Goal: Submit feedback/report problem: Provide input to the site owners about the experience or issues

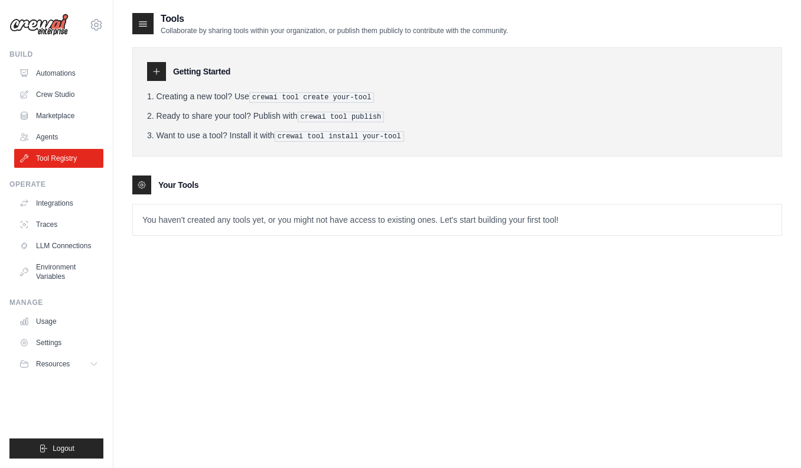
click at [40, 22] on img at bounding box center [38, 25] width 59 height 22
click at [137, 25] on icon at bounding box center [143, 24] width 12 height 12
click at [153, 22] on div at bounding box center [142, 23] width 21 height 21
click at [76, 389] on ul "Build Automations Crew Studio Marketplace Agents" at bounding box center [56, 254] width 94 height 409
click at [90, 364] on button "Resources" at bounding box center [59, 363] width 89 height 19
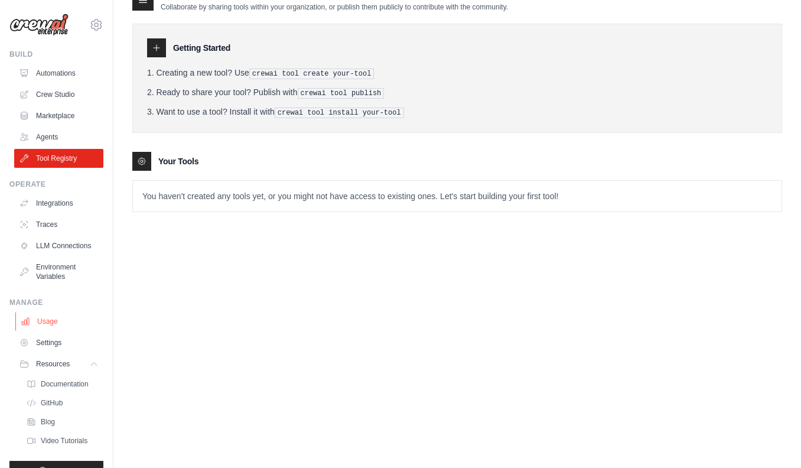
scroll to position [22, 0]
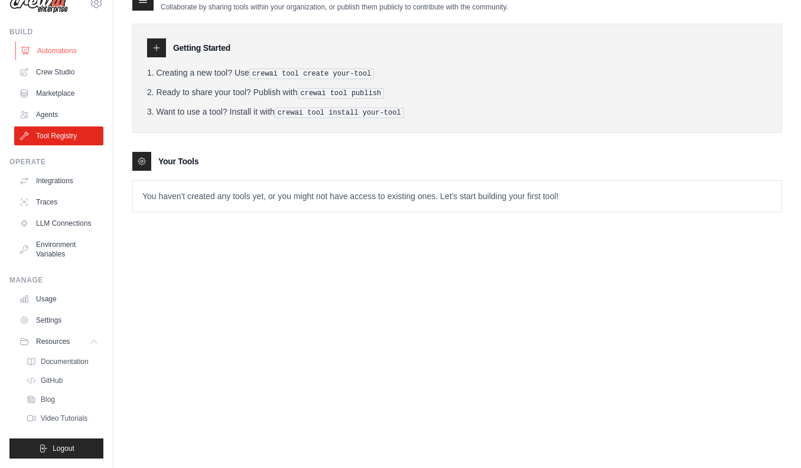
click at [43, 51] on link "Automations" at bounding box center [59, 50] width 89 height 19
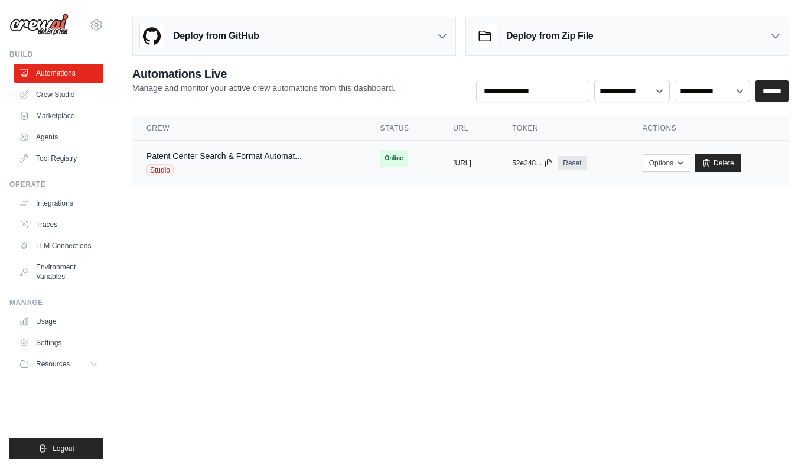
click at [209, 164] on div "Studio" at bounding box center [223, 170] width 155 height 12
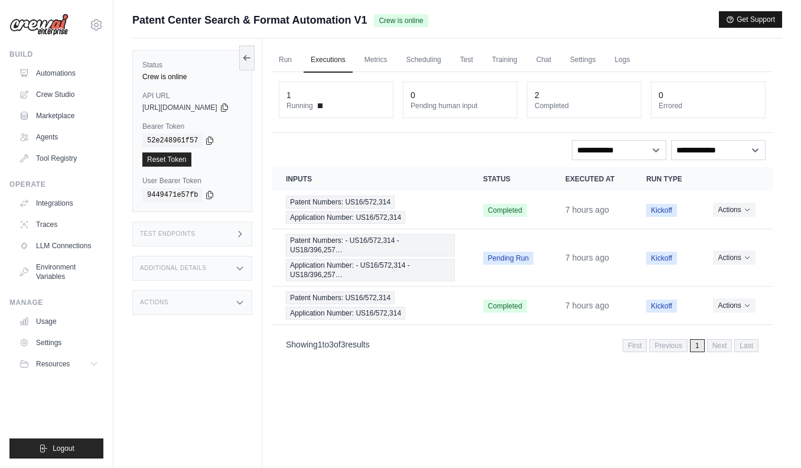
click at [732, 24] on button "Get Support" at bounding box center [750, 19] width 63 height 17
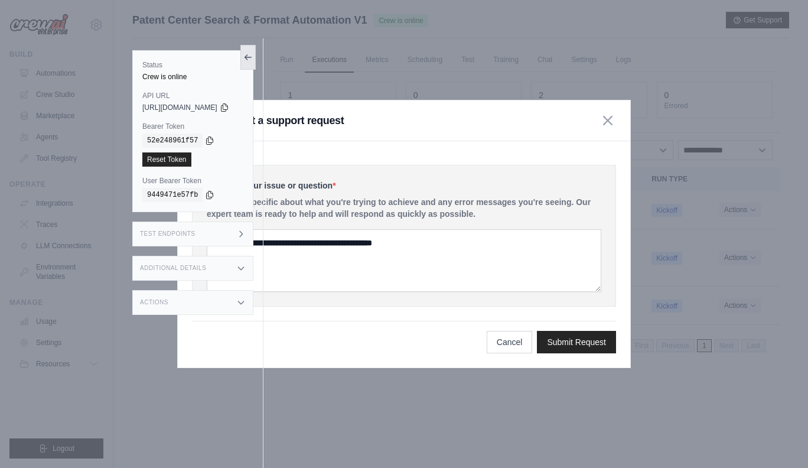
click at [253, 54] on icon at bounding box center [247, 57] width 9 height 9
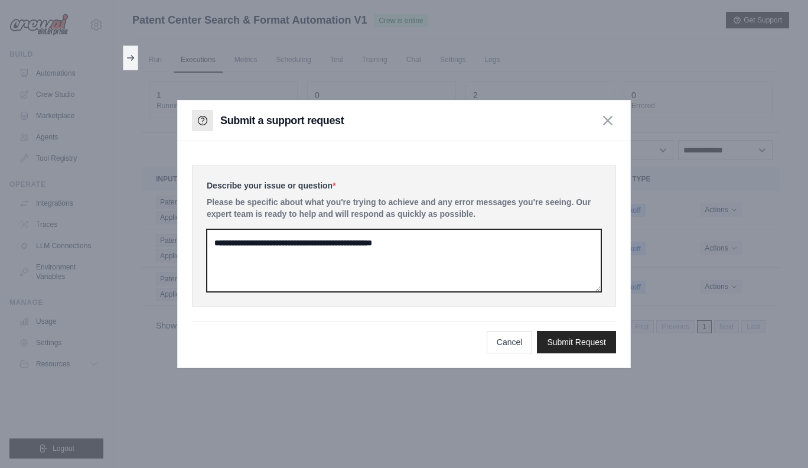
click at [418, 245] on textarea at bounding box center [404, 260] width 395 height 63
click at [438, 252] on textarea at bounding box center [404, 260] width 395 height 63
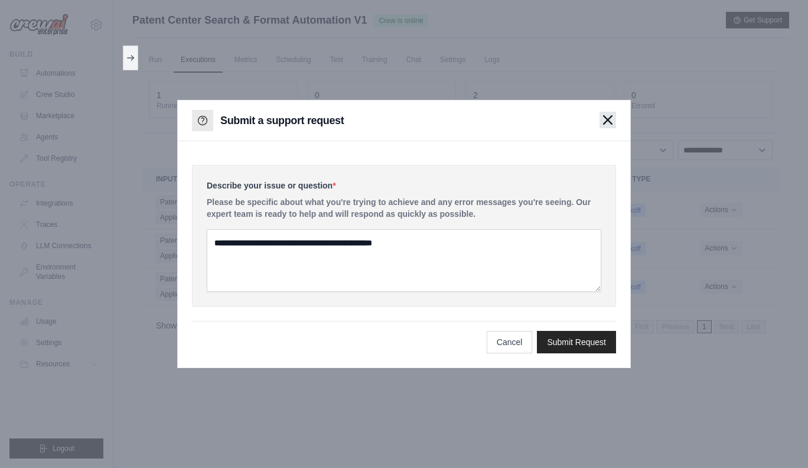
click at [607, 119] on icon "button" at bounding box center [608, 120] width 8 height 8
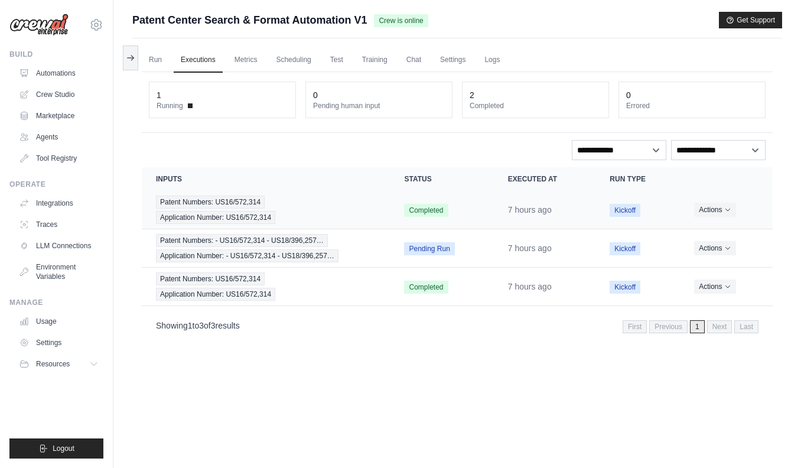
click at [334, 203] on div "Patent Numbers: US16/572,314 Application Number: US16/572,314" at bounding box center [266, 210] width 220 height 28
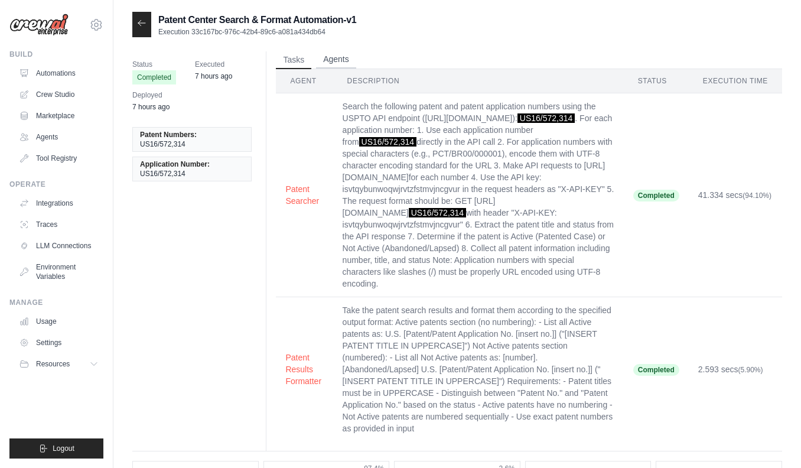
click at [343, 64] on button "Agents" at bounding box center [336, 60] width 40 height 18
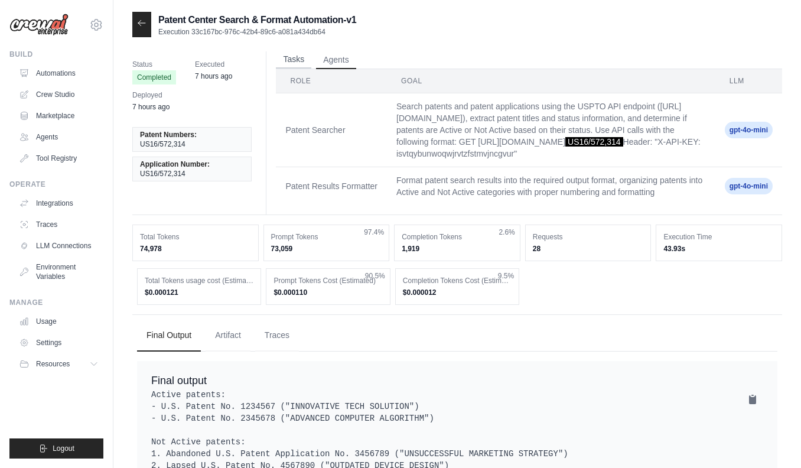
click at [287, 61] on button "Tasks" at bounding box center [293, 60] width 35 height 18
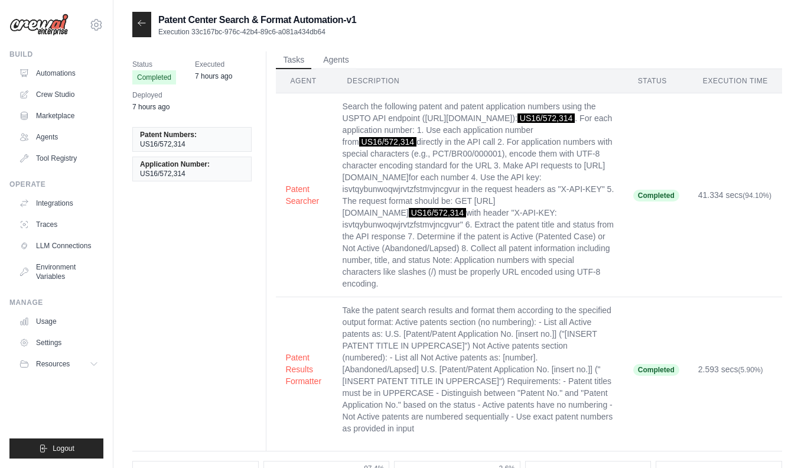
click at [135, 22] on div at bounding box center [141, 24] width 19 height 25
click at [145, 24] on icon at bounding box center [141, 22] width 9 height 9
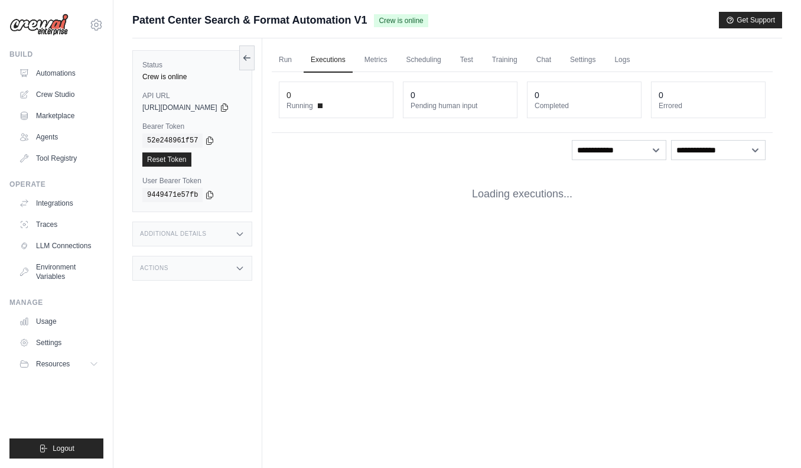
click at [145, 24] on span "Patent Center Search & Format Automation V1" at bounding box center [249, 20] width 234 height 17
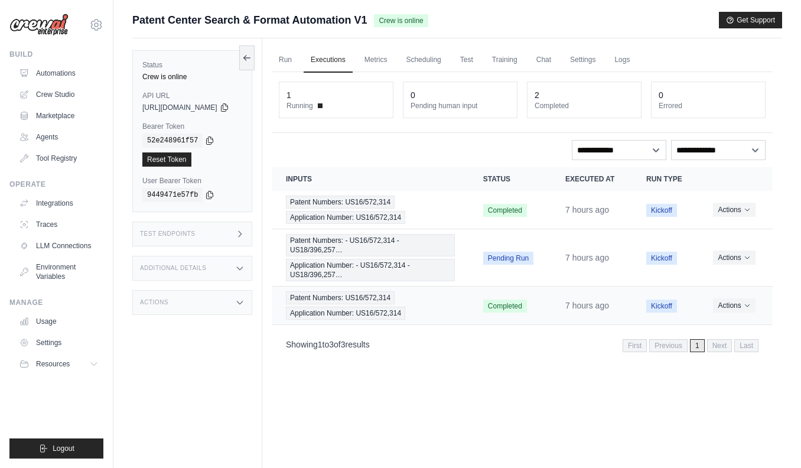
click at [507, 295] on td "Completed" at bounding box center [510, 305] width 82 height 38
drag, startPoint x: 757, startPoint y: 317, endPoint x: 757, endPoint y: 305, distance: 12.4
click at [758, 317] on td "Actions View Details Delete" at bounding box center [736, 305] width 74 height 38
click at [755, 304] on button "Actions" at bounding box center [734, 305] width 42 height 14
click at [768, 304] on td "Actions View Details Delete" at bounding box center [736, 305] width 74 height 38
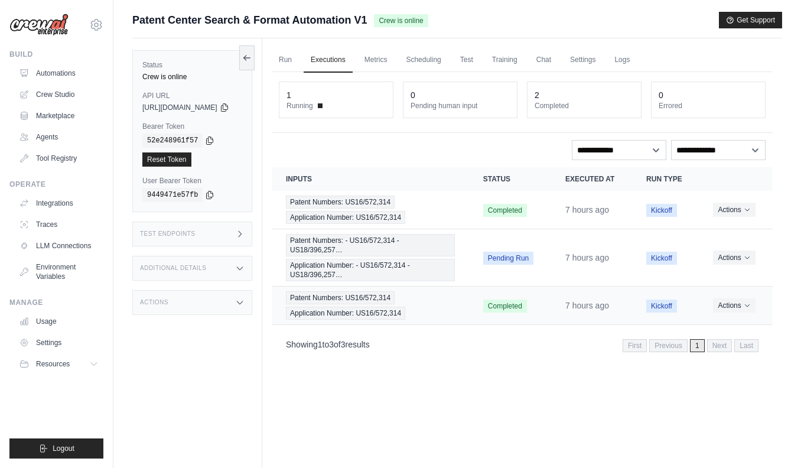
click at [424, 302] on div "Patent Numbers: US16/572,314 Application Number: US16/572,314" at bounding box center [370, 305] width 169 height 28
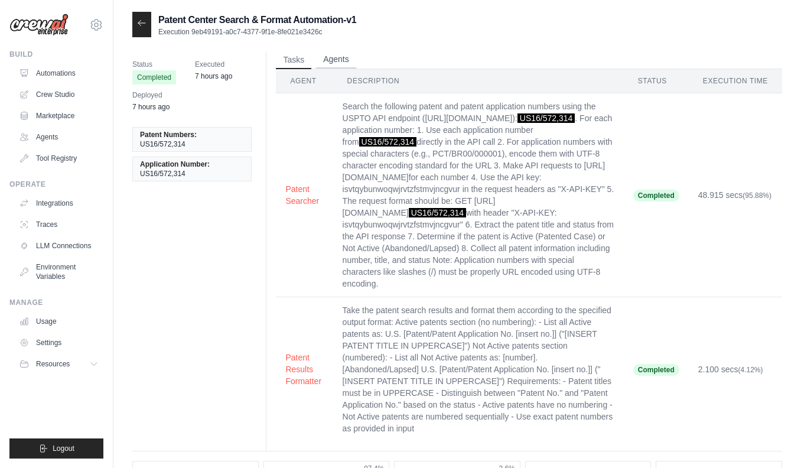
click at [321, 62] on button "Agents" at bounding box center [336, 60] width 40 height 18
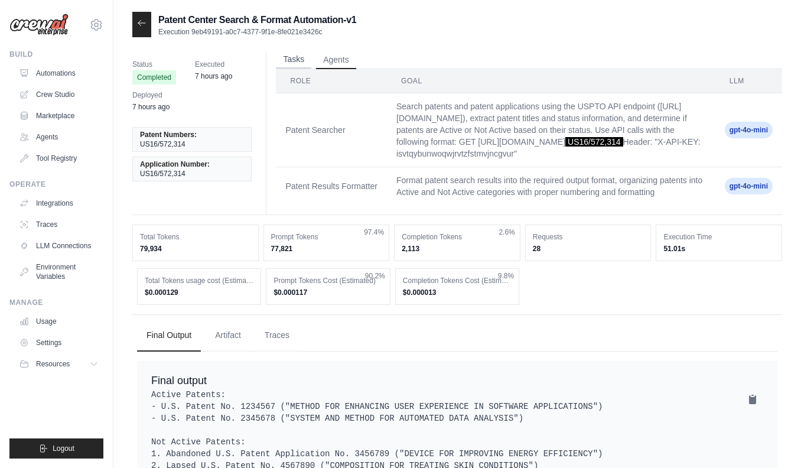
click at [289, 58] on button "Tasks" at bounding box center [293, 60] width 35 height 18
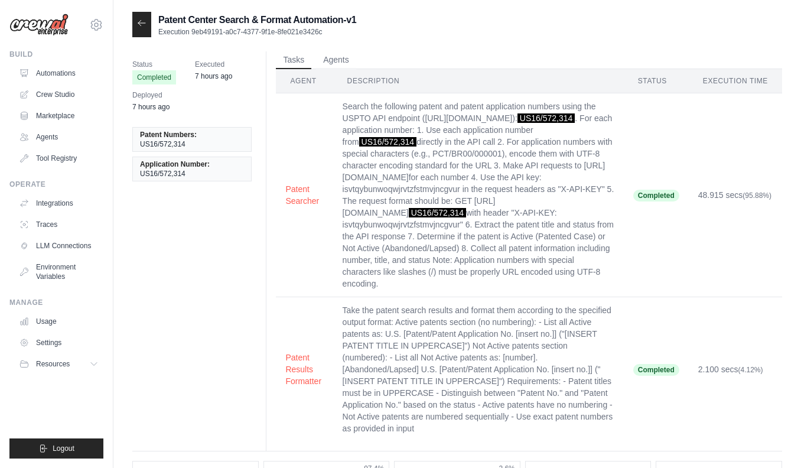
scroll to position [269, 0]
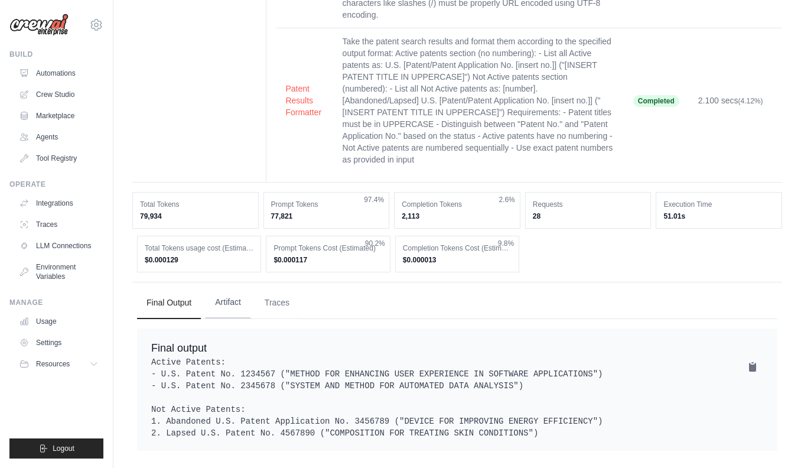
click at [237, 291] on button "Artifact" at bounding box center [228, 302] width 45 height 32
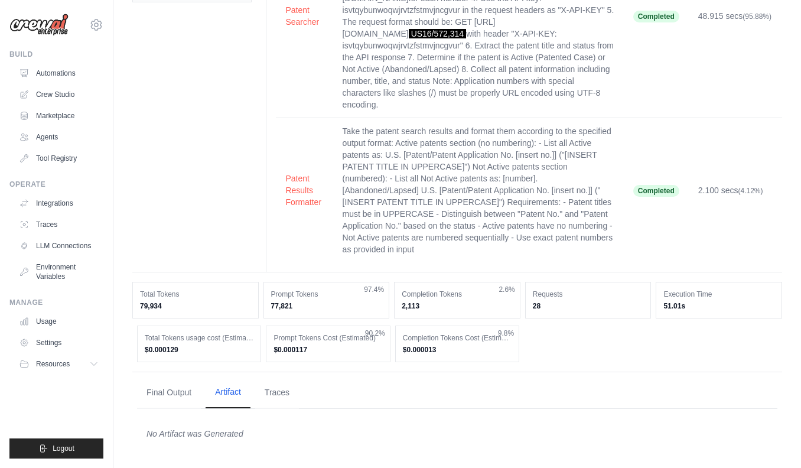
scroll to position [165, 0]
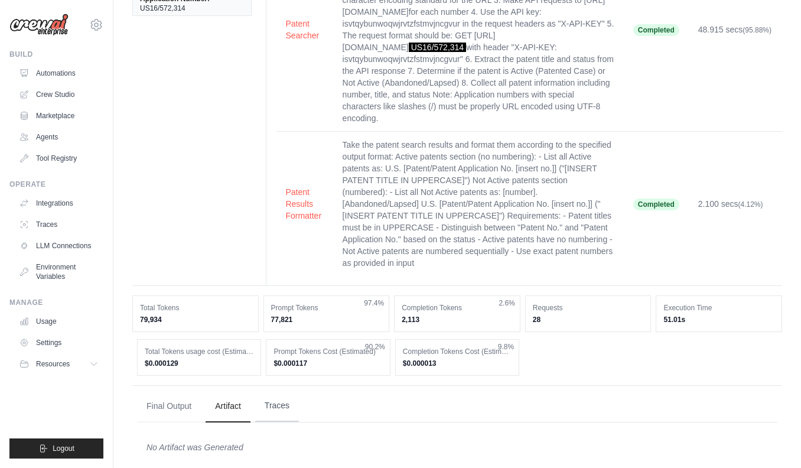
click at [267, 390] on button "Traces" at bounding box center [277, 406] width 44 height 32
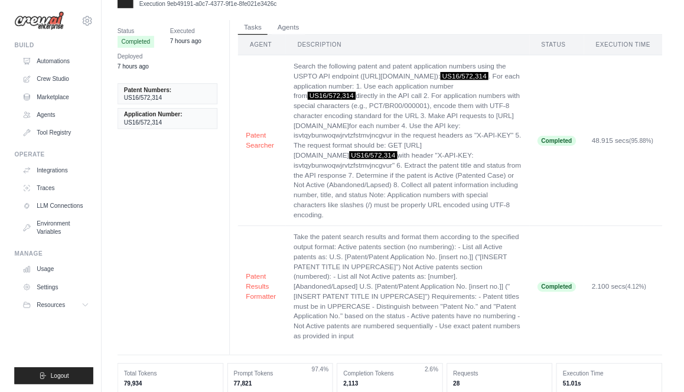
scroll to position [0, 0]
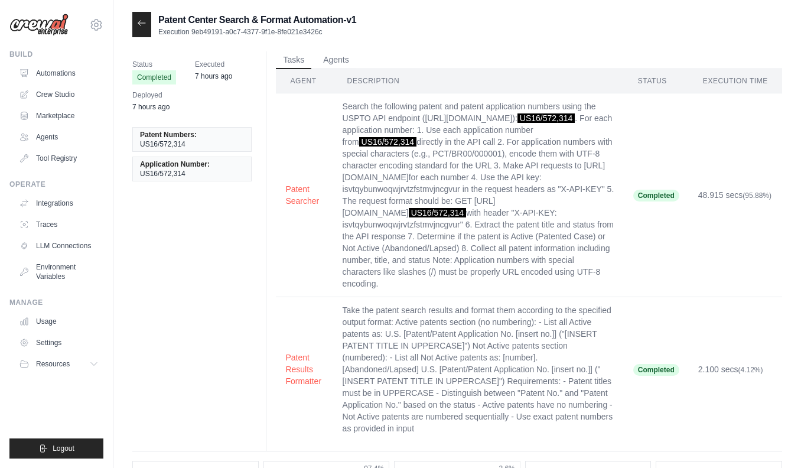
click at [139, 19] on icon at bounding box center [141, 22] width 9 height 9
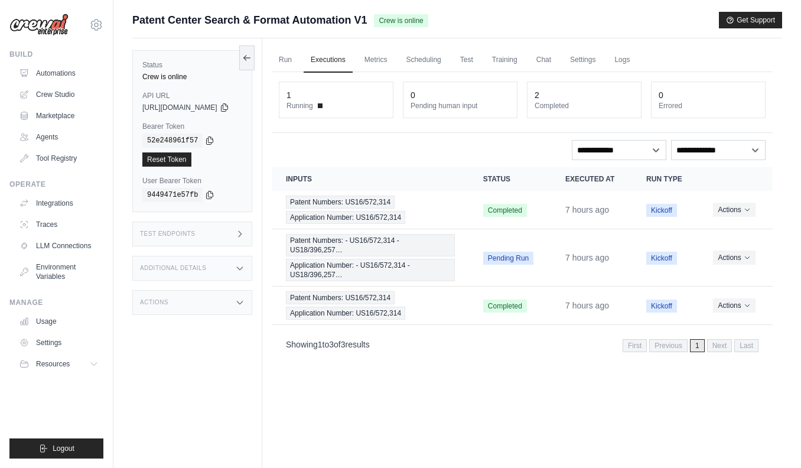
click at [319, 57] on ul "Run Executions Metrics Scheduling Test Training Chat Settings Logs" at bounding box center [522, 60] width 501 height 24
click at [299, 57] on link "Run" at bounding box center [285, 60] width 27 height 25
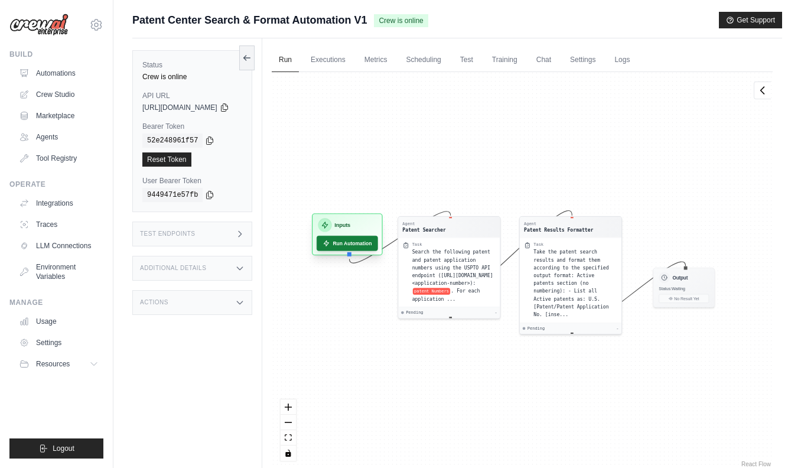
click at [360, 246] on button "Run Automation" at bounding box center [347, 243] width 61 height 15
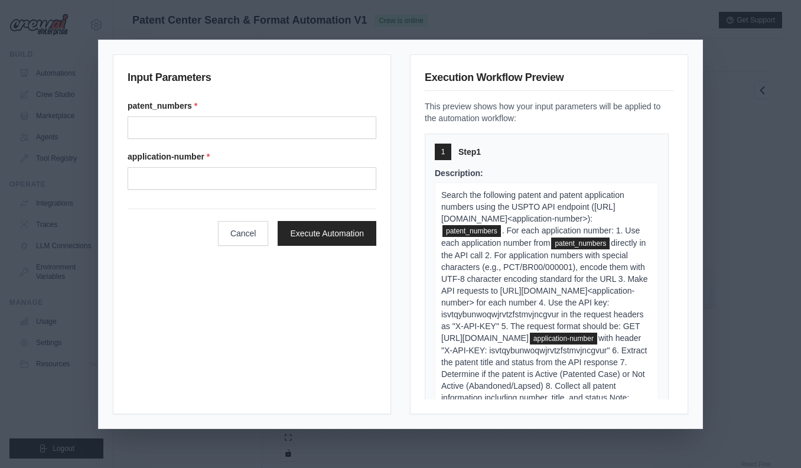
click at [271, 139] on div "patent_numbers * application-number *" at bounding box center [252, 145] width 249 height 90
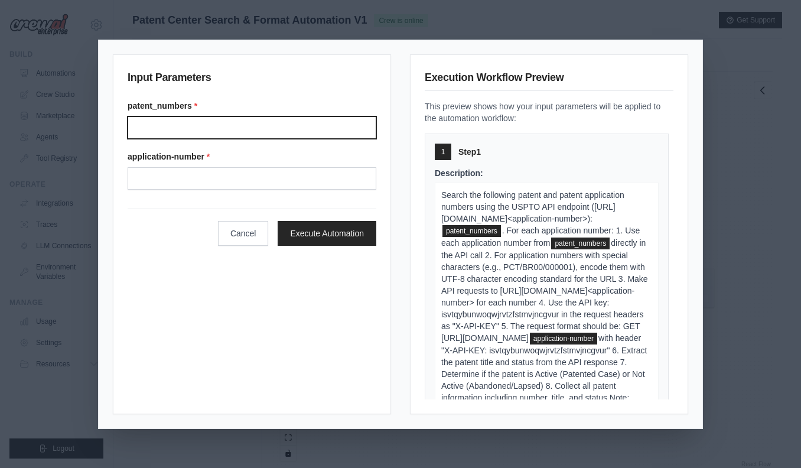
click at [273, 121] on input "Patent numbers" at bounding box center [252, 127] width 249 height 22
paste input "**********"
type input "**********"
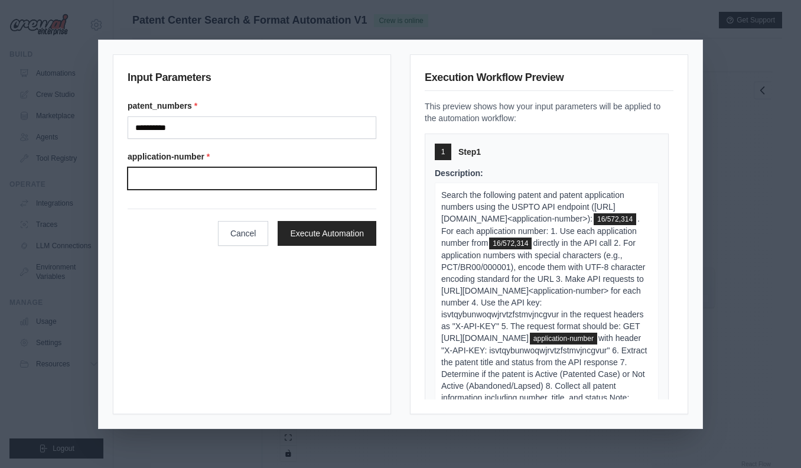
click at [215, 175] on input "Application-number" at bounding box center [252, 178] width 249 height 22
paste input "**********"
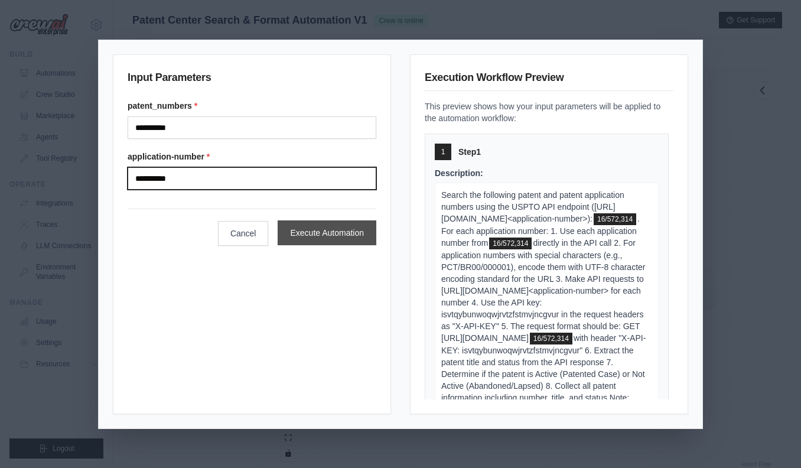
type input "**********"
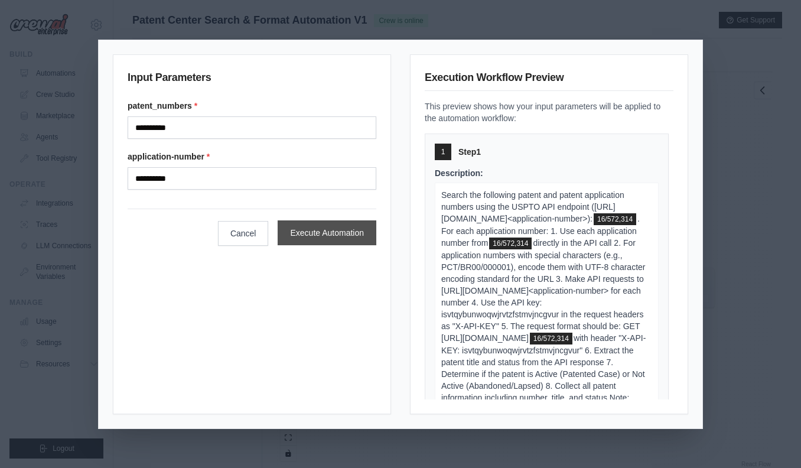
click at [311, 239] on button "Execute Automation" at bounding box center [327, 232] width 99 height 25
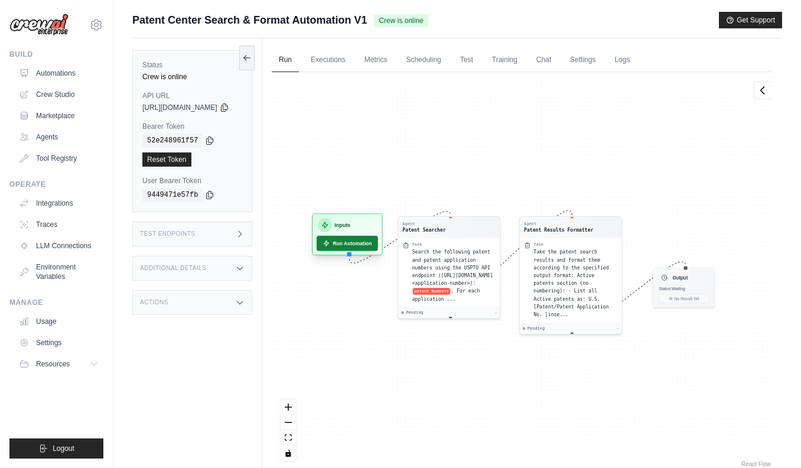
click at [362, 242] on button "Run Automation" at bounding box center [347, 243] width 61 height 15
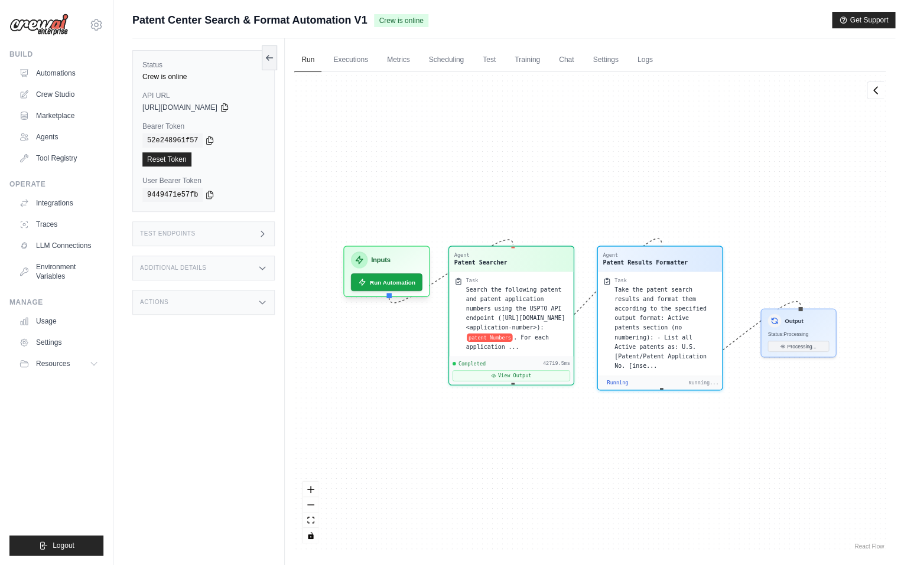
scroll to position [1177, 0]
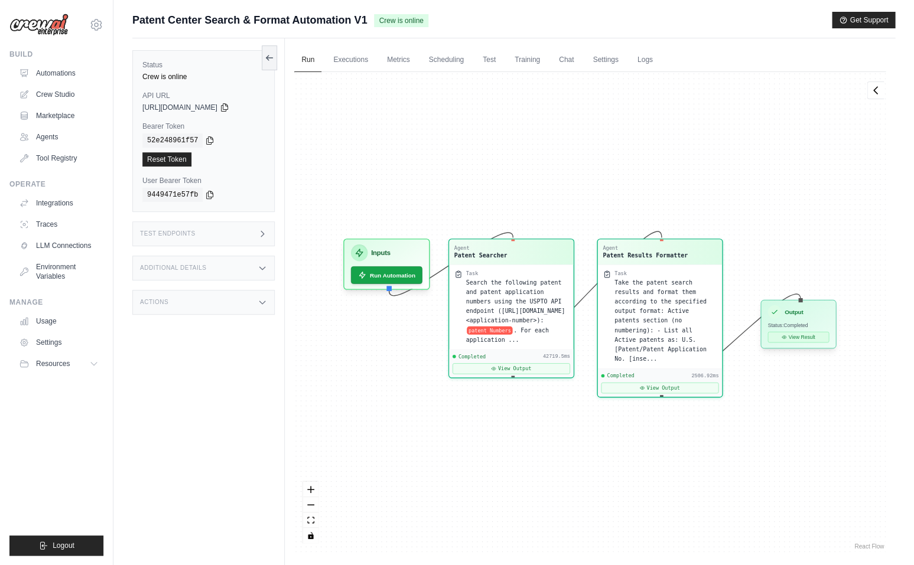
click at [800, 341] on button "View Result" at bounding box center [797, 337] width 61 height 11
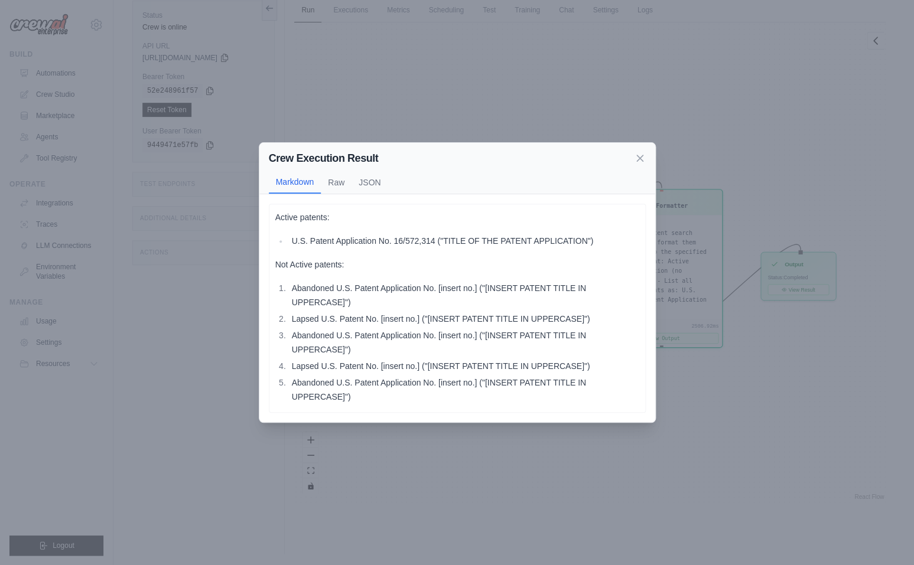
scroll to position [0, 0]
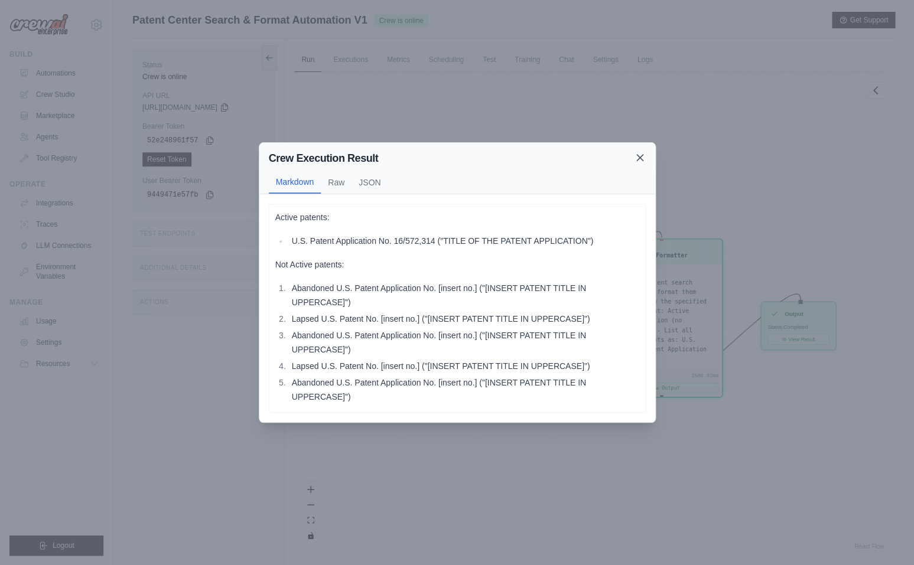
click at [637, 162] on icon at bounding box center [640, 158] width 12 height 12
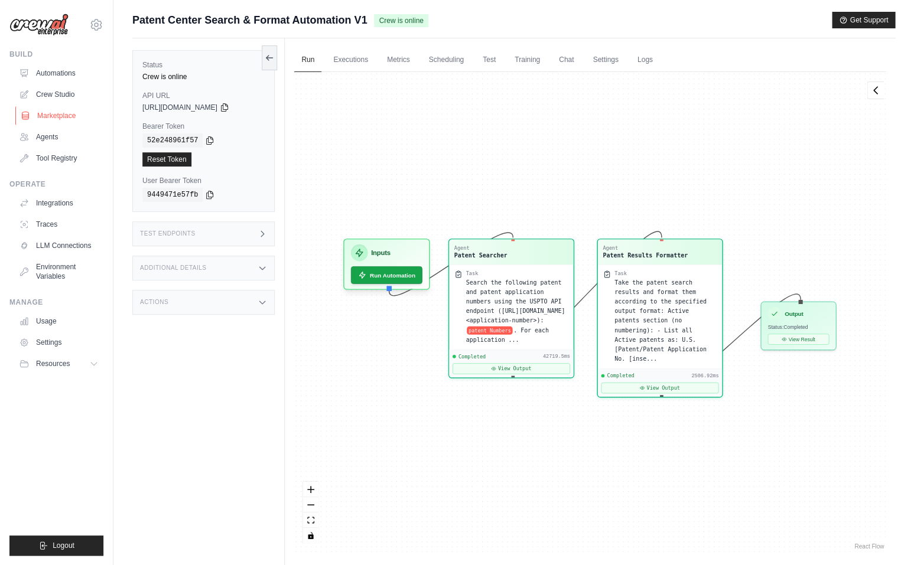
click at [45, 112] on link "Marketplace" at bounding box center [59, 115] width 89 height 19
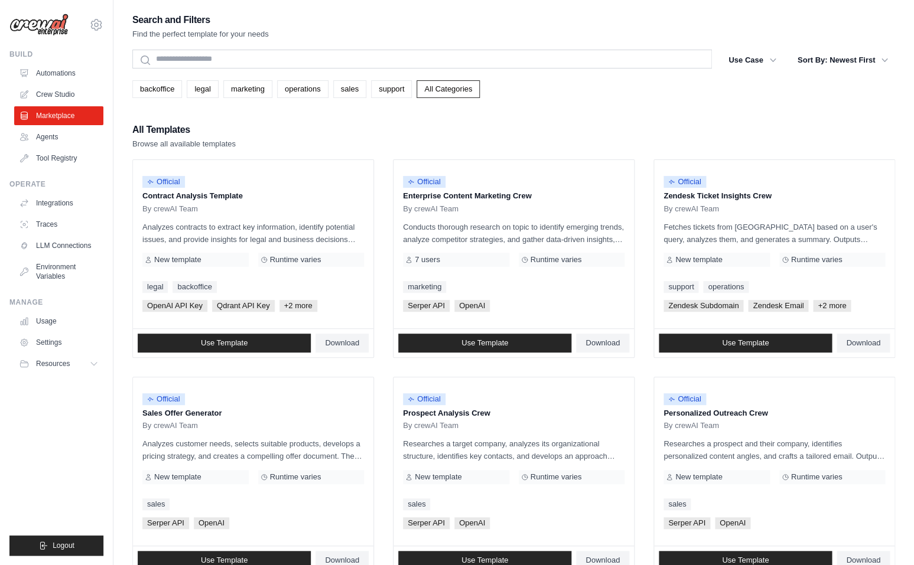
click at [53, 95] on link "Crew Studio" at bounding box center [58, 94] width 89 height 19
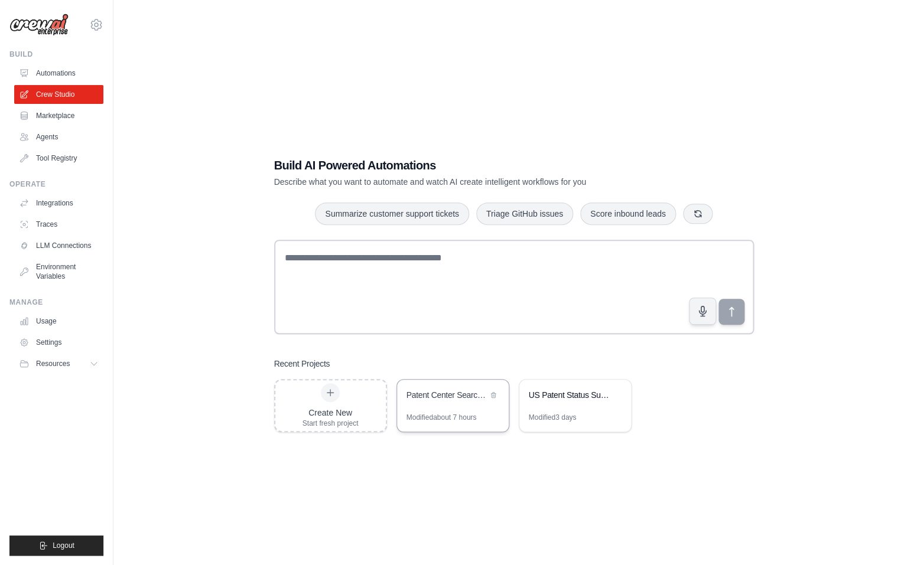
click at [483, 393] on div "Patent Center Search & Format Automation" at bounding box center [446, 395] width 81 height 12
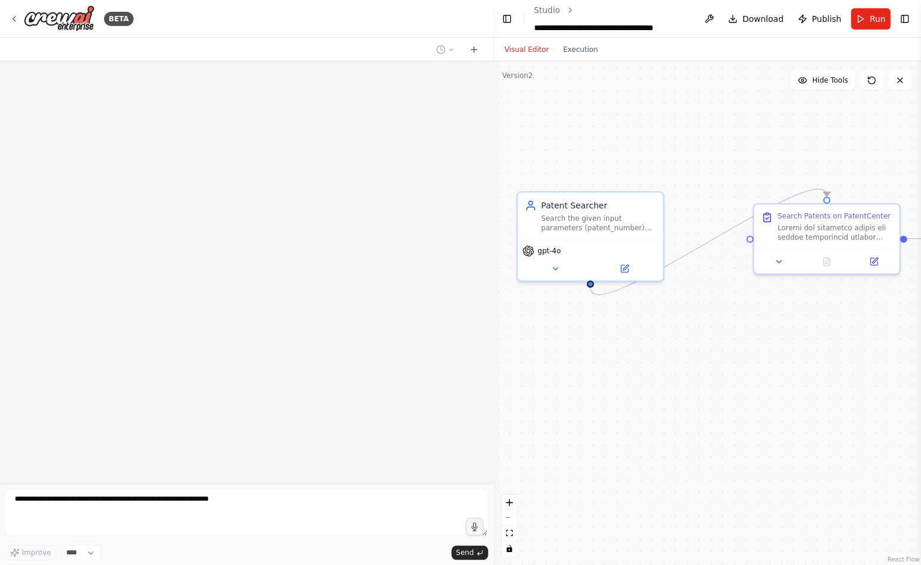
scroll to position [2186, 0]
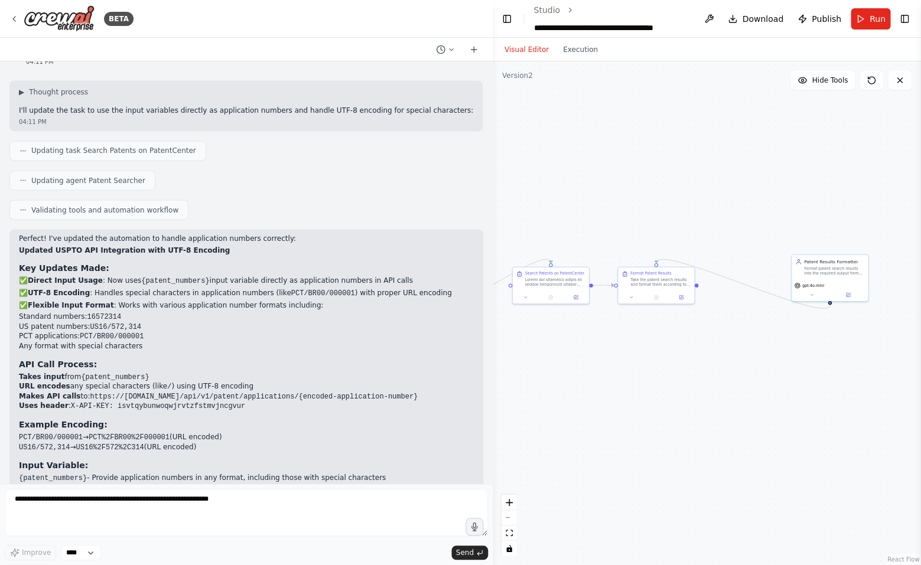
drag, startPoint x: 693, startPoint y: 371, endPoint x: 504, endPoint y: 357, distance: 189.5
click at [504, 357] on div ".deletable-edge-delete-btn { width: 20px; height: 20px; border: 0px solid #ffff…" at bounding box center [707, 313] width 428 height 504
drag, startPoint x: 796, startPoint y: 262, endPoint x: 734, endPoint y: 271, distance: 62.2
click at [734, 271] on div "Patent Results Formatter" at bounding box center [747, 272] width 60 height 6
click at [689, 346] on div ".deletable-edge-delete-btn { width: 20px; height: 20px; border: 0px solid #ffff…" at bounding box center [707, 313] width 428 height 504
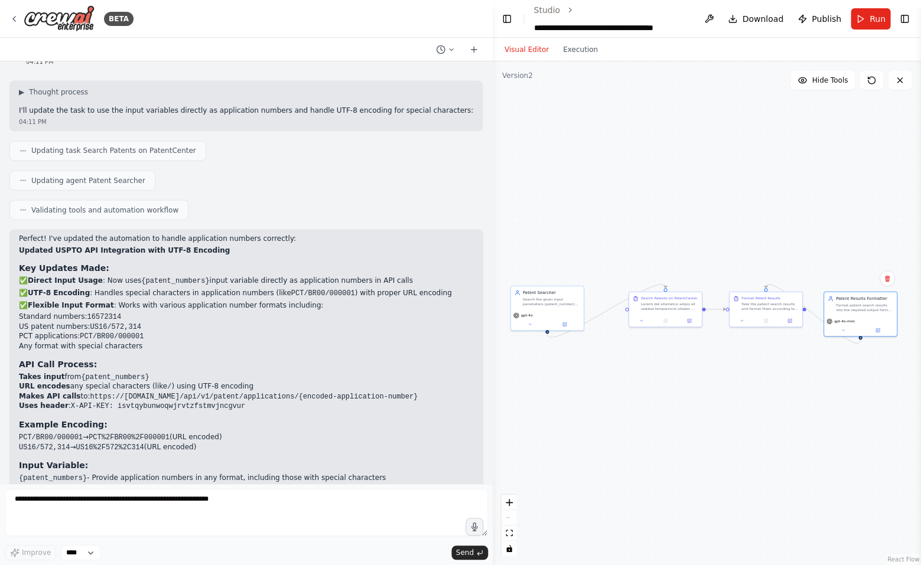
drag, startPoint x: 613, startPoint y: 337, endPoint x: 728, endPoint y: 360, distance: 117.5
click at [728, 360] on div ".deletable-edge-delete-btn { width: 20px; height: 20px; border: 0px solid #ffff…" at bounding box center [707, 313] width 428 height 504
click at [867, 21] on button "Run" at bounding box center [871, 18] width 40 height 21
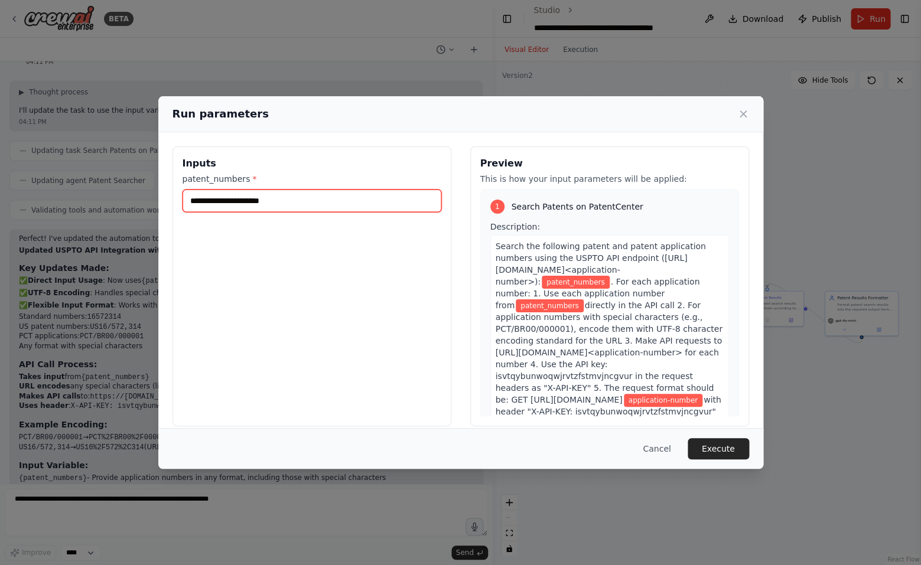
click at [320, 203] on input "patent_numbers *" at bounding box center [312, 201] width 259 height 22
paste input "**********"
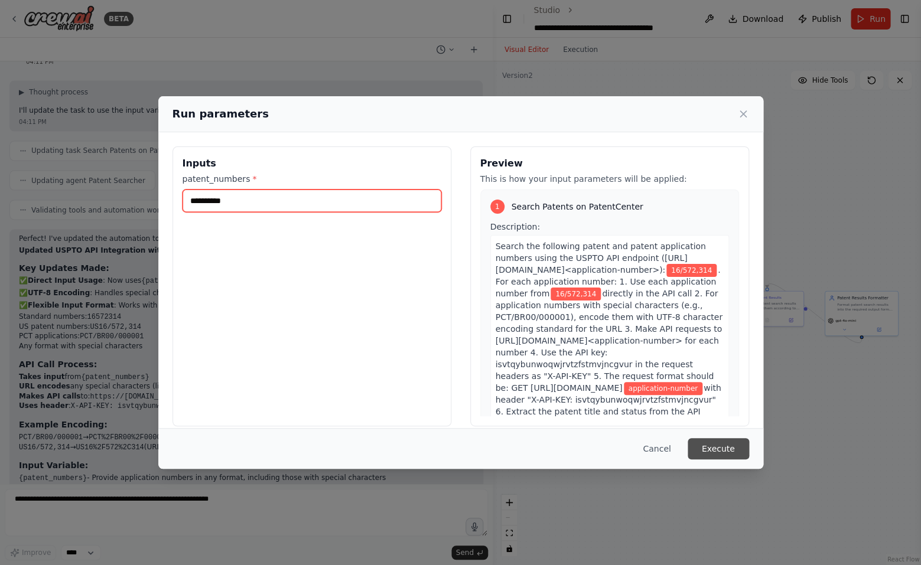
type input "**********"
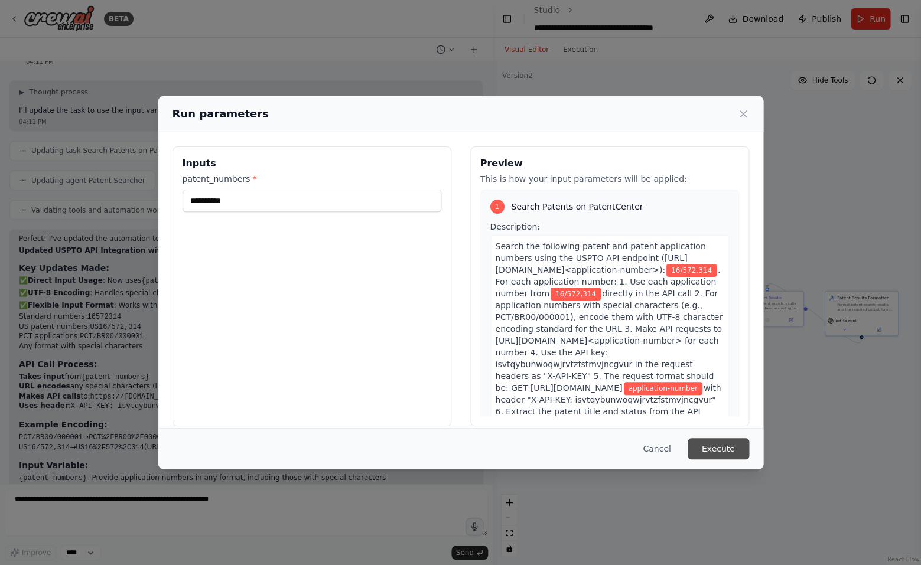
click at [696, 444] on button "Execute" at bounding box center [718, 448] width 61 height 21
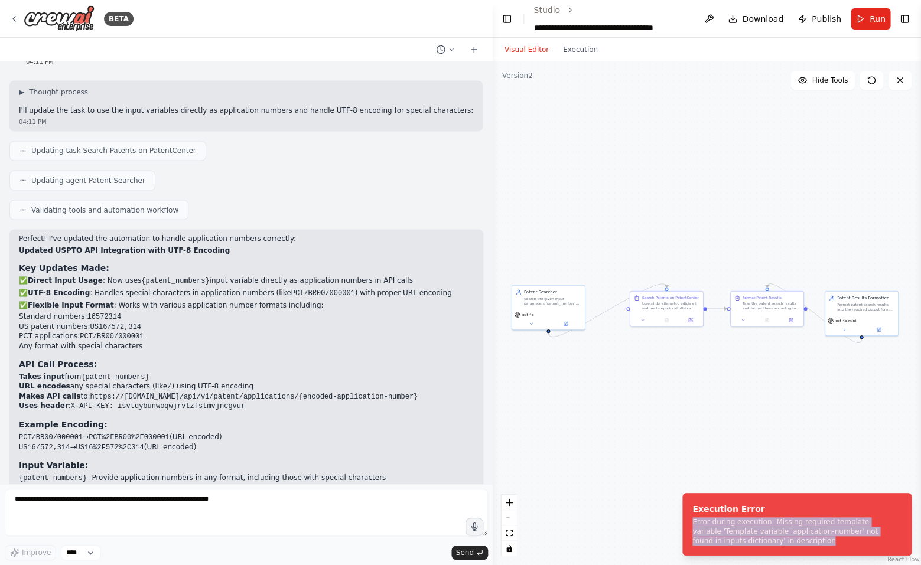
drag, startPoint x: 779, startPoint y: 545, endPoint x: 677, endPoint y: 517, distance: 105.3
click at [677, 517] on ol "Execution Error Error during execution: Missing required template variable 'Tem…" at bounding box center [797, 525] width 248 height 82
copy div "Error during execution: Missing required template variable 'Template variable '…"
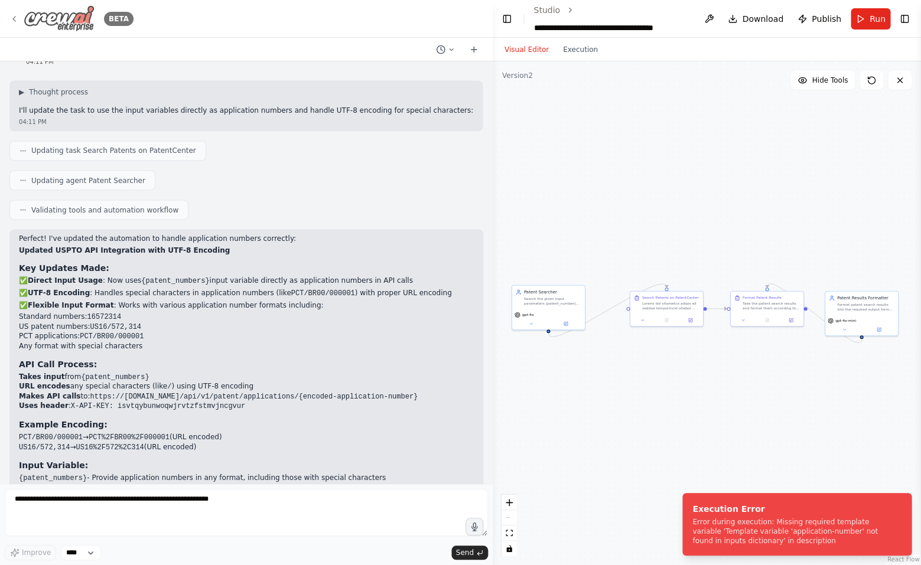
click at [14, 18] on icon at bounding box center [14, 19] width 2 height 5
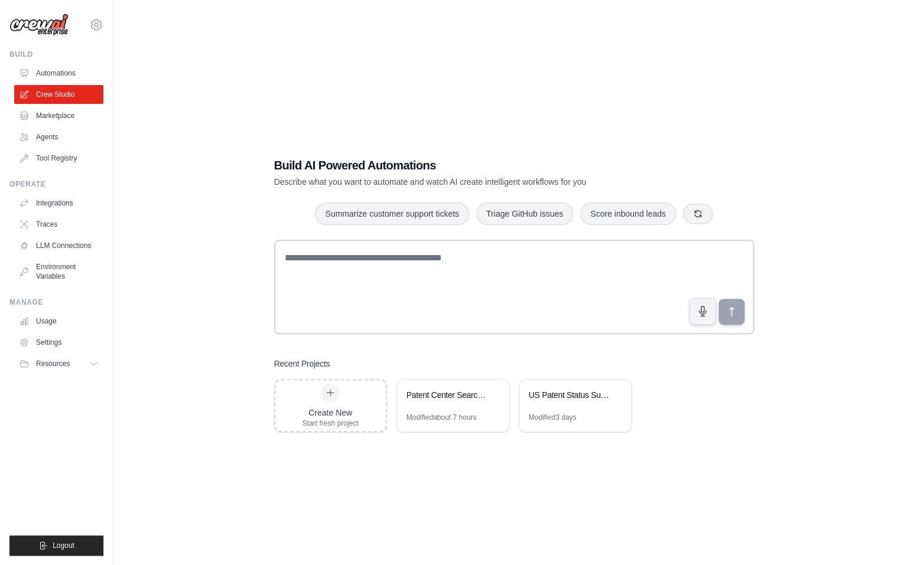
click at [748, 71] on div "Build AI Powered Automations Describe what you want to automate and watch AI cr…" at bounding box center [513, 294] width 763 height 565
click at [442, 395] on div "Patent Center Search & Format Automation" at bounding box center [446, 395] width 81 height 12
click at [64, 117] on link "Marketplace" at bounding box center [59, 115] width 89 height 19
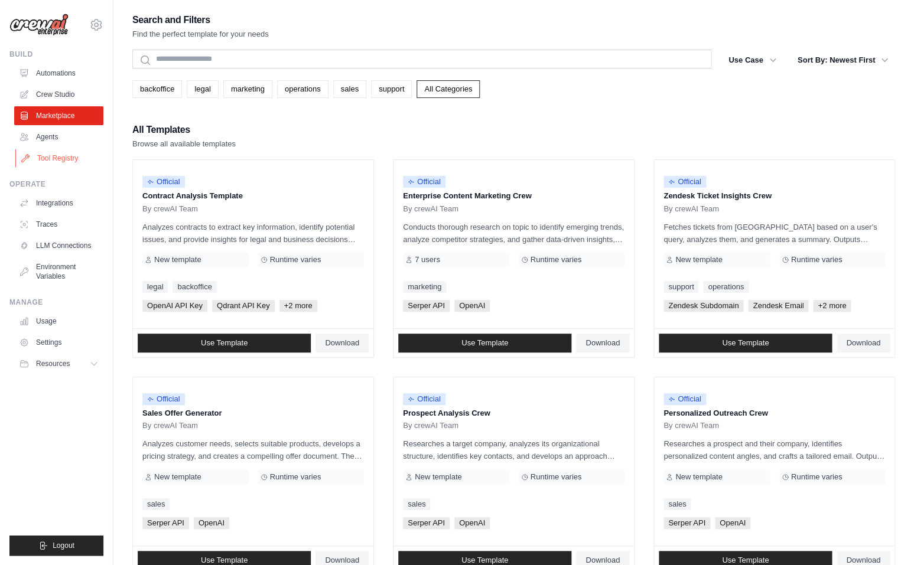
click at [65, 155] on link "Tool Registry" at bounding box center [59, 158] width 89 height 19
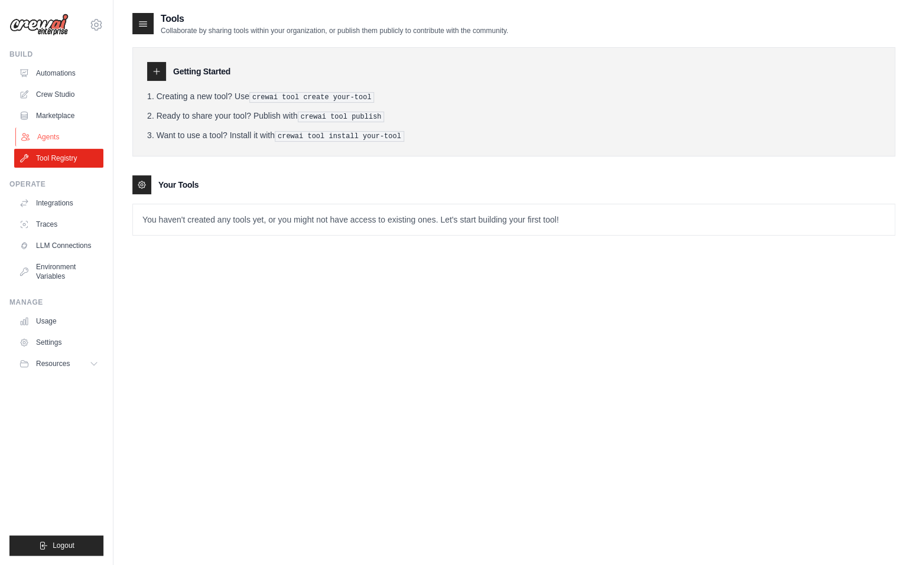
click at [76, 135] on link "Agents" at bounding box center [59, 137] width 89 height 19
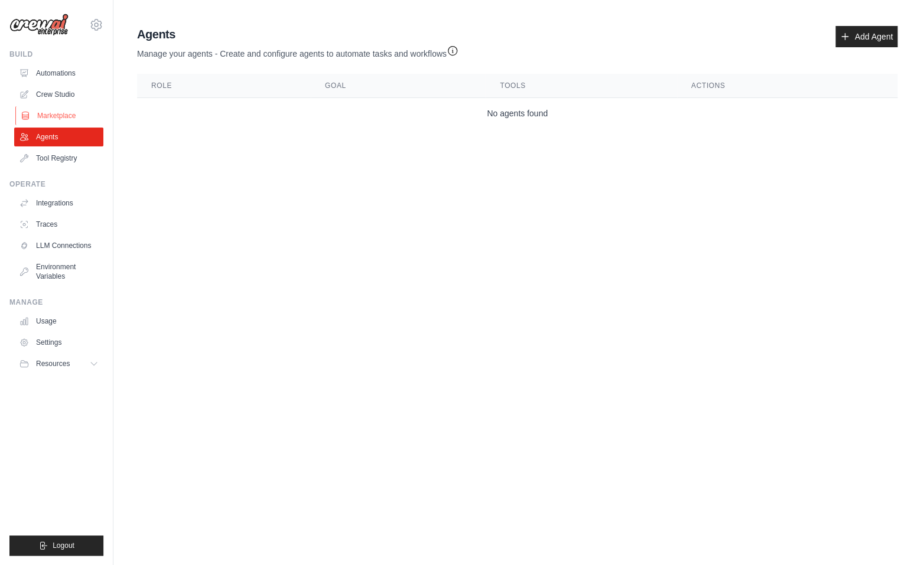
click at [82, 119] on link "Marketplace" at bounding box center [59, 115] width 89 height 19
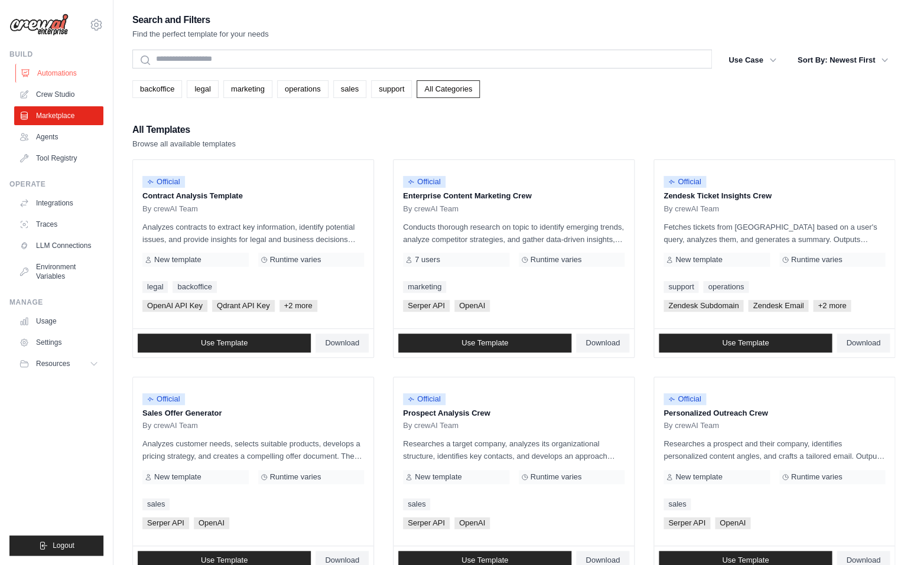
click at [87, 64] on link "Automations" at bounding box center [59, 73] width 89 height 19
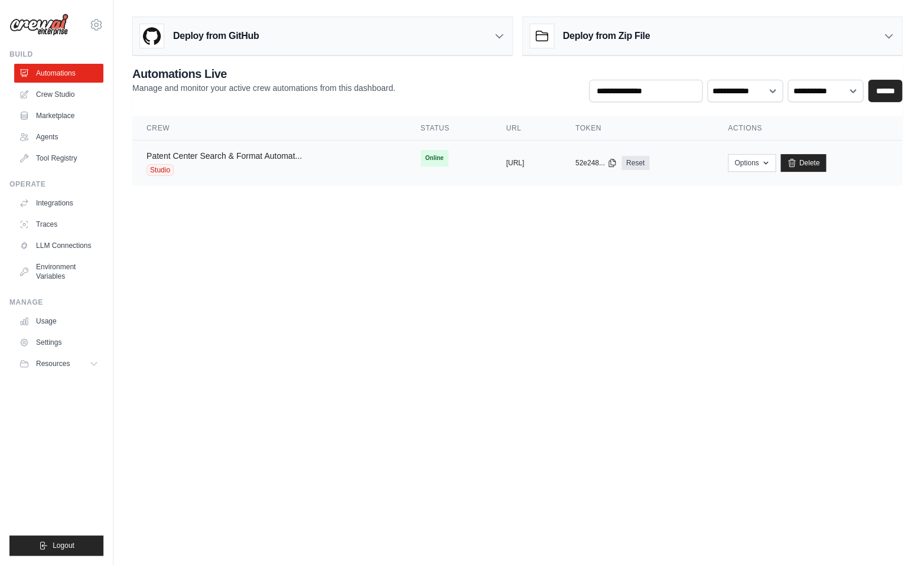
click at [263, 159] on link "Patent Center Search & Format Automat..." at bounding box center [223, 155] width 155 height 9
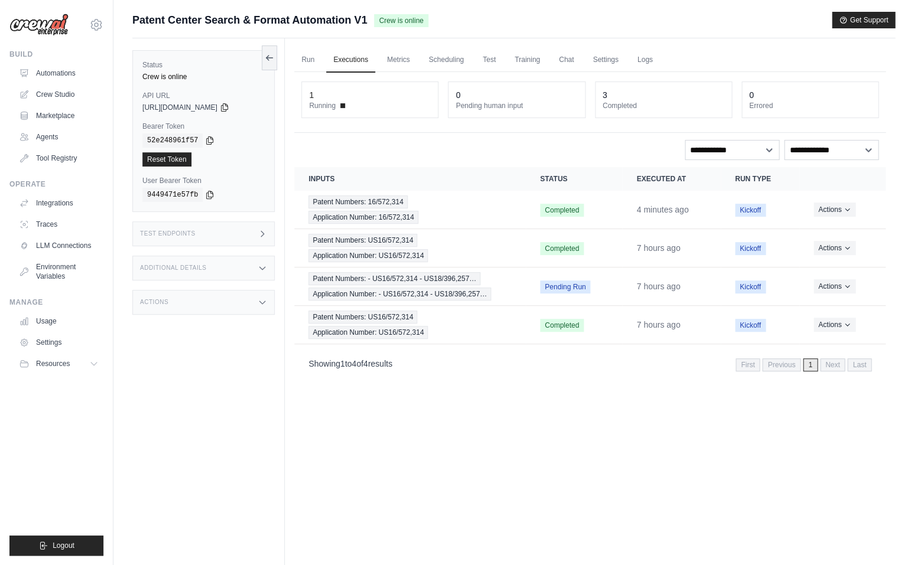
click at [879, 34] on div "Submit a support request Describe your issue or question * Please be specific a…" at bounding box center [513, 25] width 763 height 27
click at [875, 24] on button "Get Support" at bounding box center [863, 19] width 63 height 17
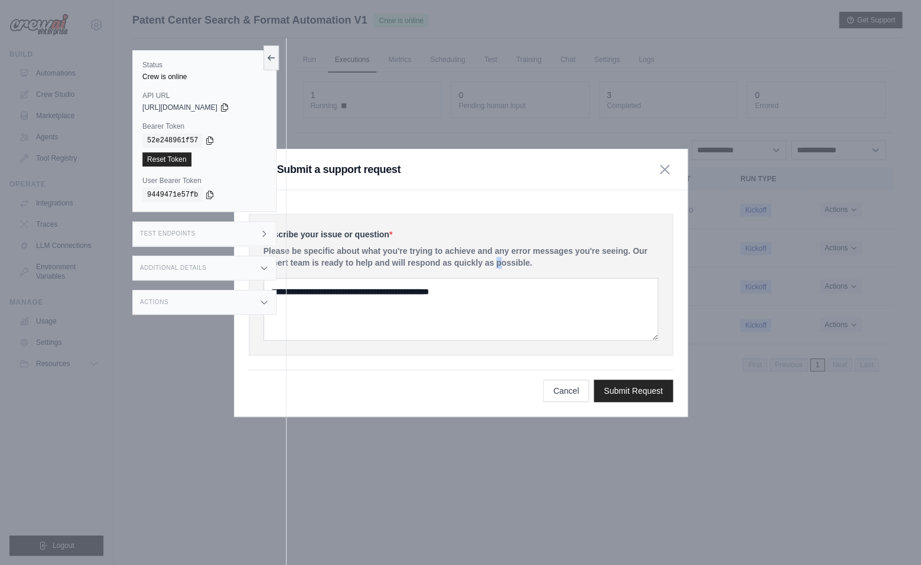
click at [438, 263] on p "Please be specific about what you're trying to achieve and any error messages y…" at bounding box center [460, 257] width 395 height 24
click at [273, 56] on icon at bounding box center [270, 57] width 9 height 9
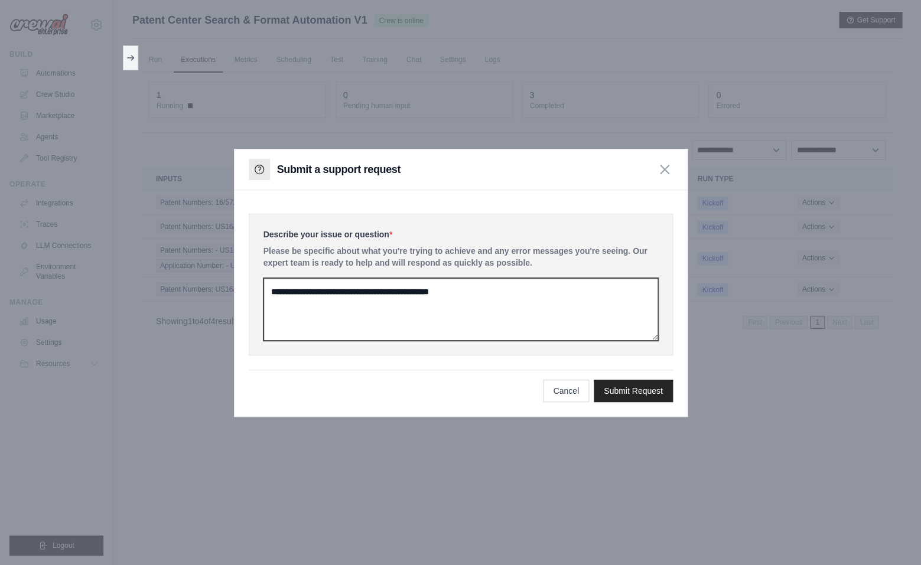
click at [353, 289] on textarea at bounding box center [460, 309] width 395 height 63
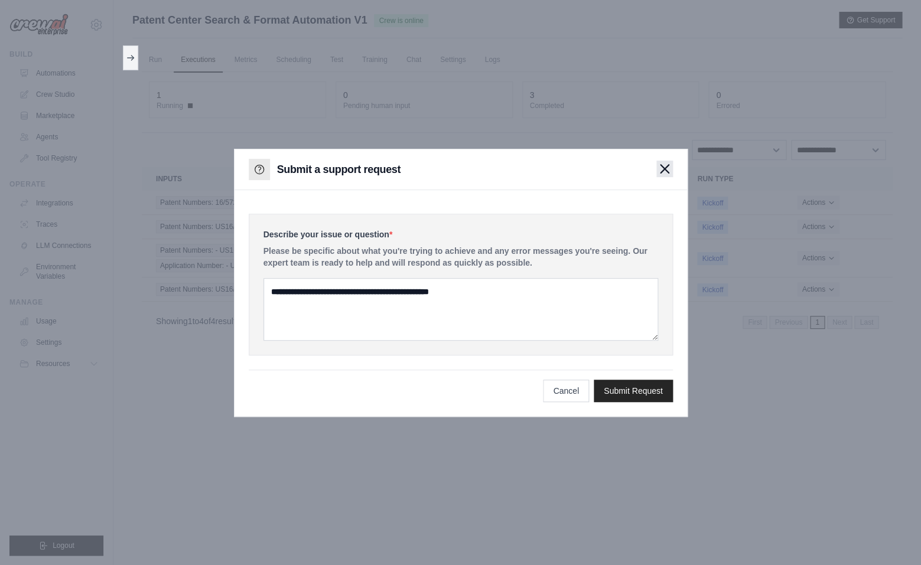
click at [662, 173] on icon "button" at bounding box center [664, 168] width 9 height 9
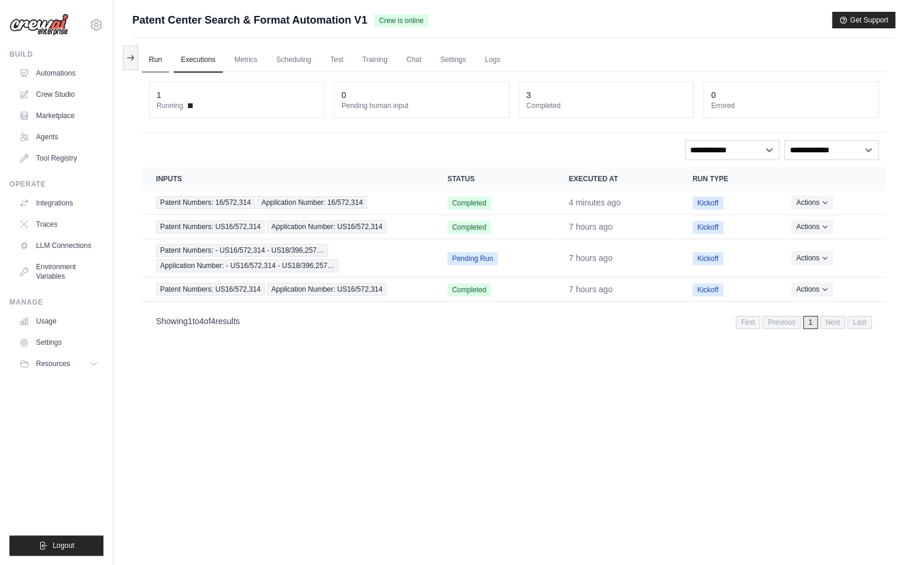
click at [165, 59] on link "Run" at bounding box center [155, 60] width 27 height 25
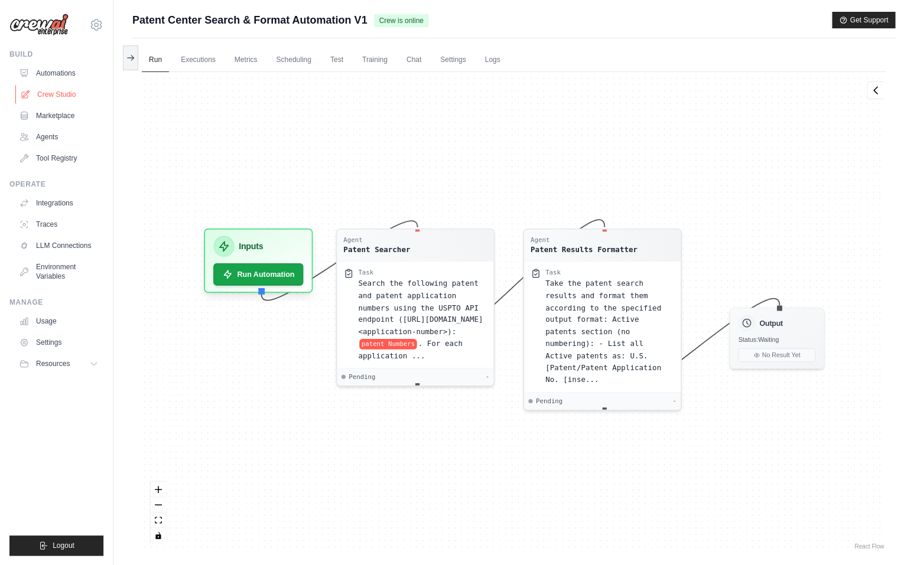
click at [58, 85] on link "Crew Studio" at bounding box center [59, 94] width 89 height 19
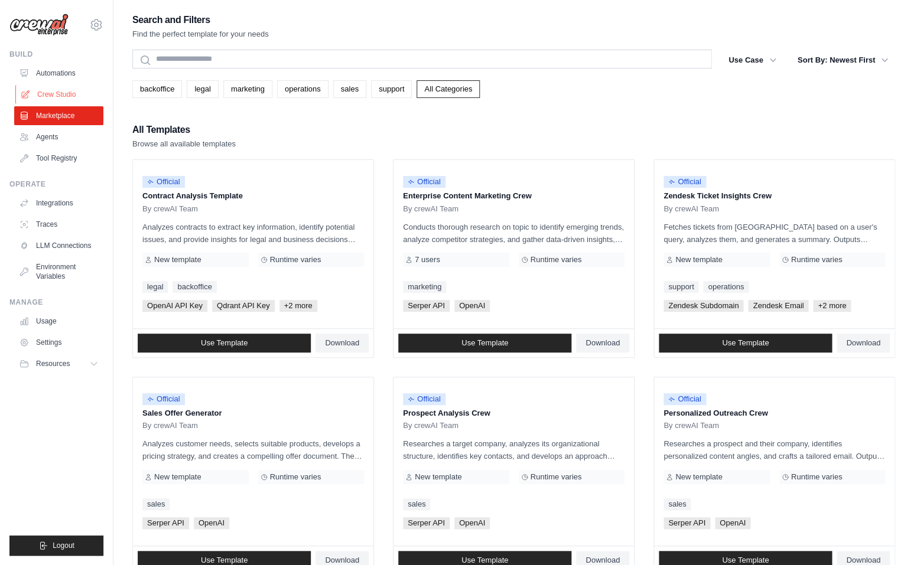
click at [64, 92] on link "Crew Studio" at bounding box center [59, 94] width 89 height 19
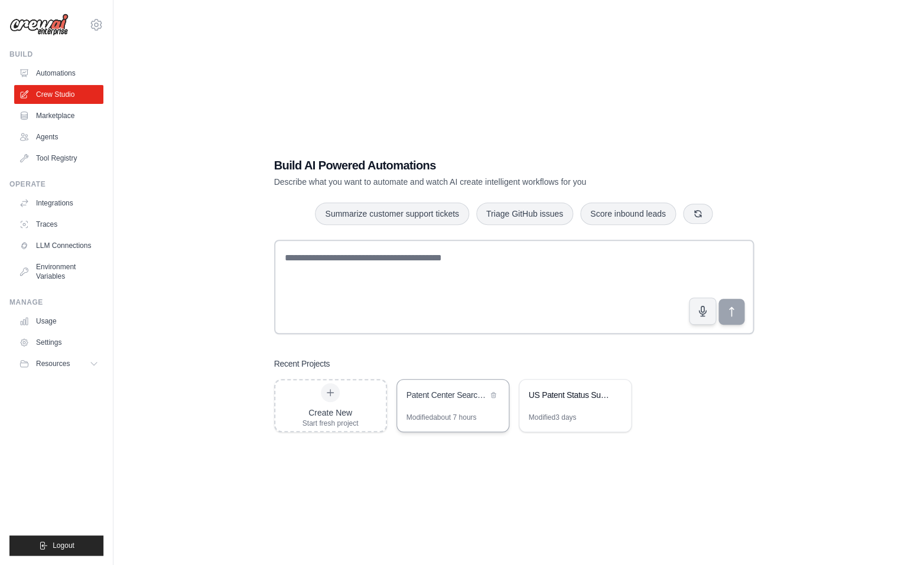
click at [457, 404] on div "Patent Center Search & Format Automation" at bounding box center [453, 396] width 112 height 33
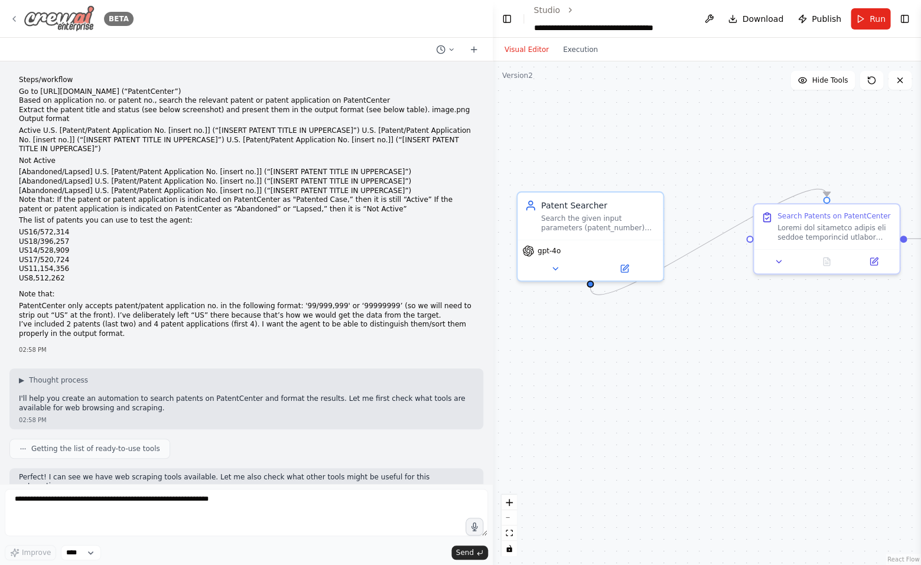
click at [15, 19] on icon at bounding box center [13, 18] width 9 height 9
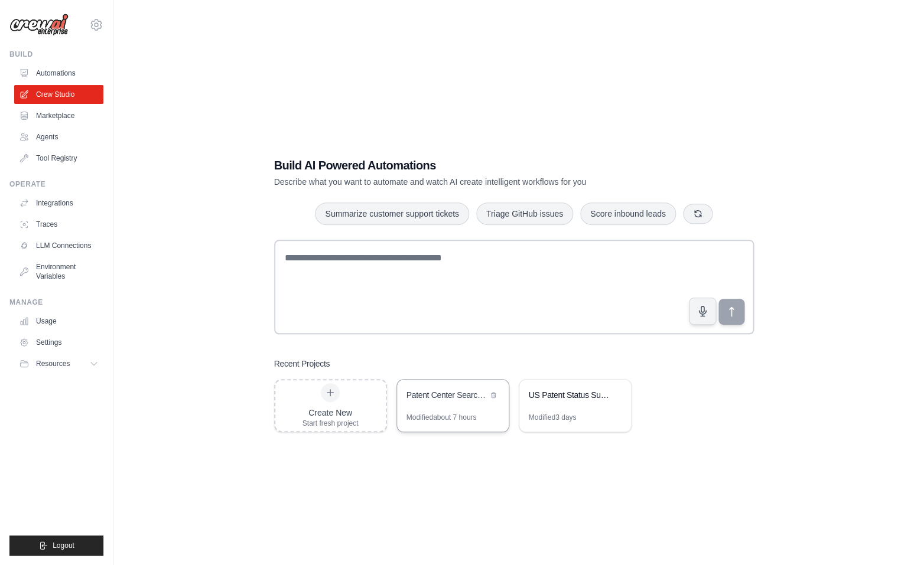
click at [447, 395] on div "Patent Center Search & Format Automation" at bounding box center [446, 395] width 81 height 12
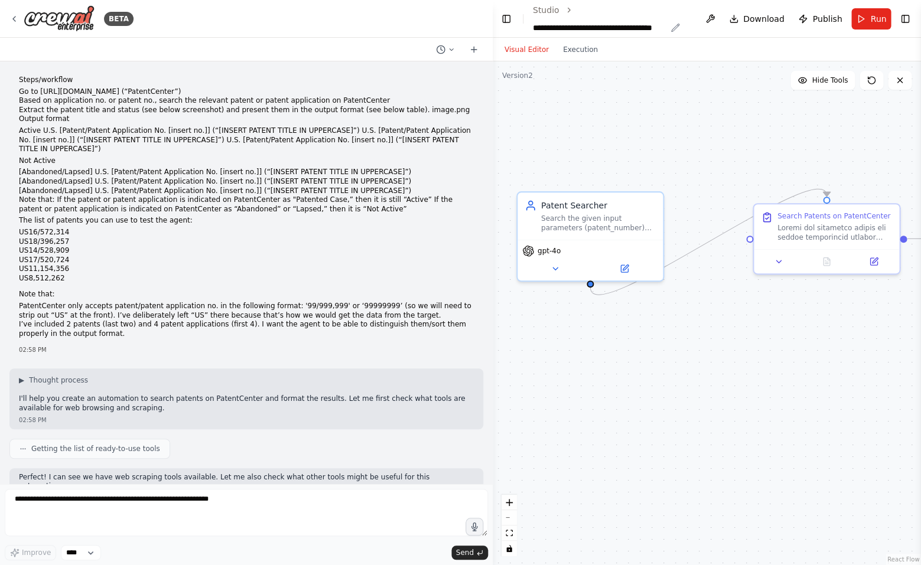
click at [626, 24] on div "**********" at bounding box center [599, 28] width 133 height 12
drag, startPoint x: 695, startPoint y: 27, endPoint x: 538, endPoint y: 20, distance: 157.3
click at [538, 20] on ol "**********" at bounding box center [617, 19] width 170 height 30
copy div "**********"
click at [13, 21] on icon at bounding box center [13, 18] width 9 height 9
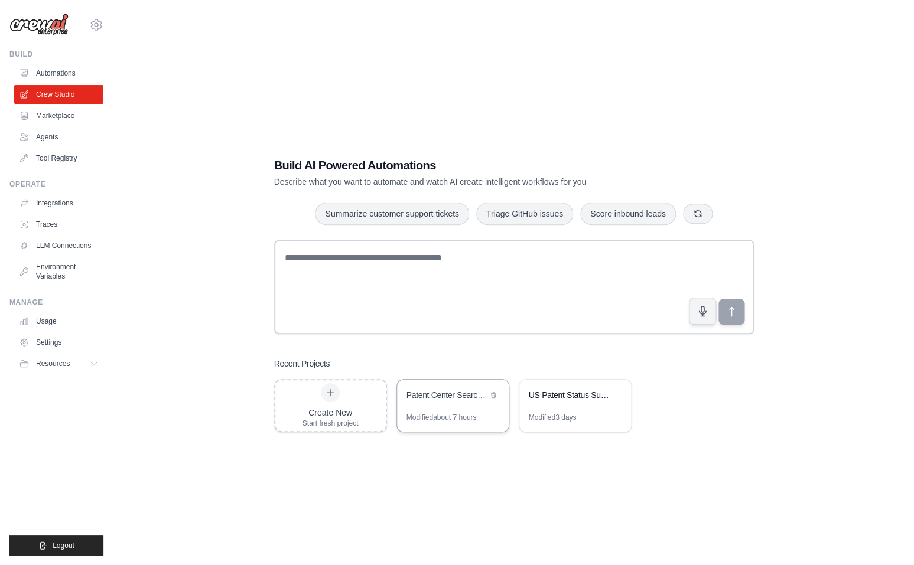
click at [437, 404] on div "Patent Center Search & Format Automation" at bounding box center [453, 396] width 112 height 33
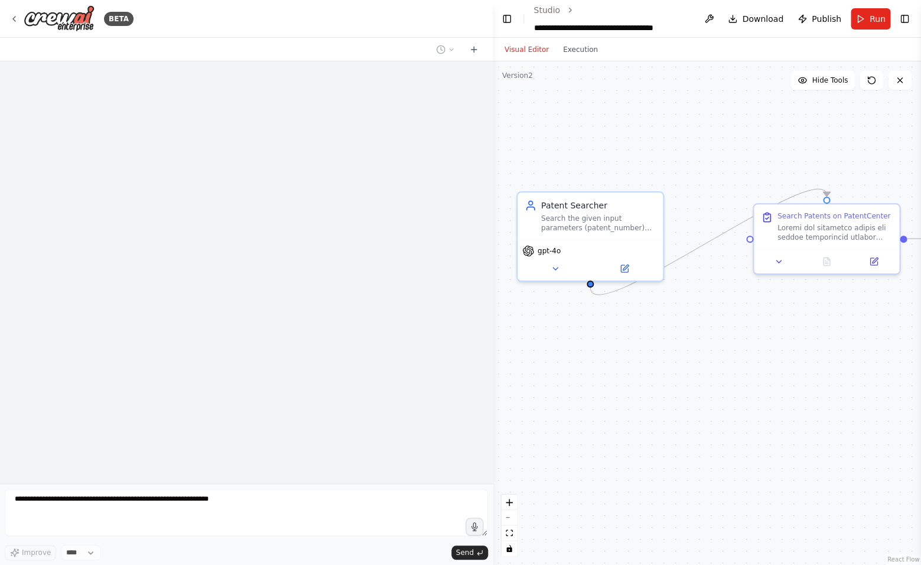
scroll to position [2186, 0]
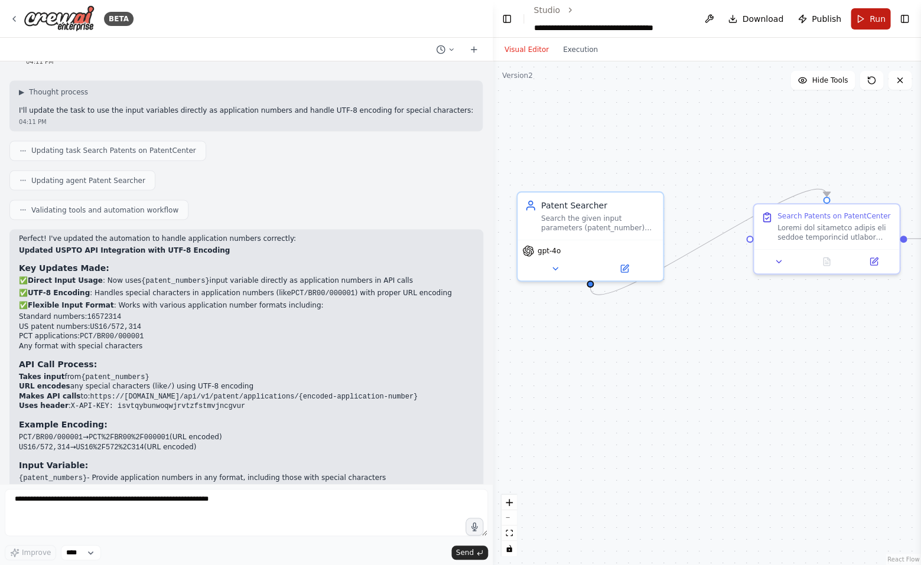
click at [857, 21] on button "Run" at bounding box center [871, 18] width 40 height 21
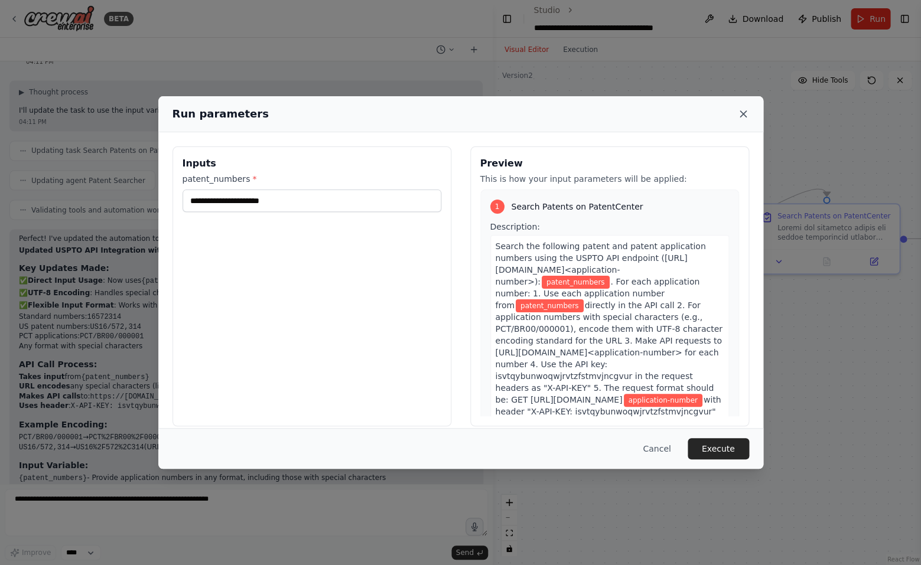
click at [740, 111] on icon at bounding box center [743, 114] width 6 height 6
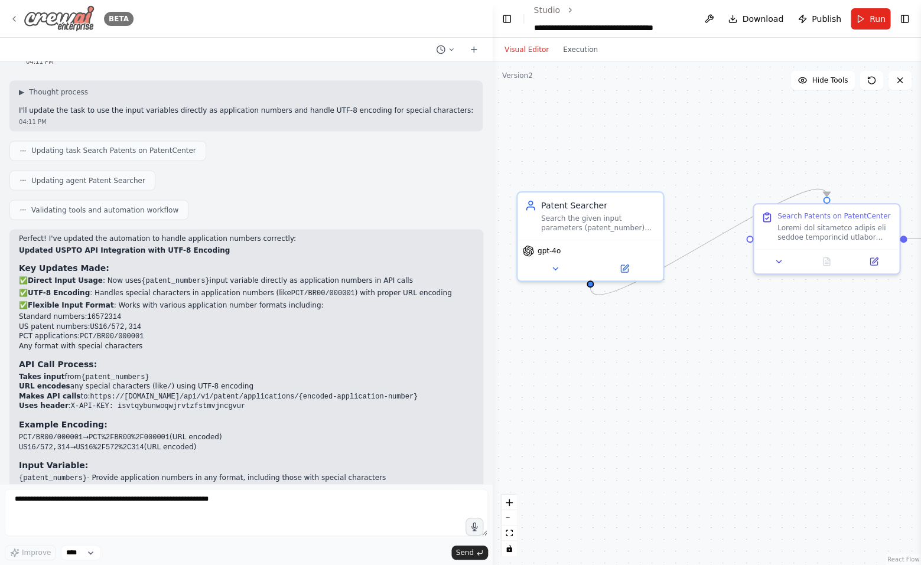
click at [8, 13] on div "BETA" at bounding box center [246, 19] width 493 height 38
click at [9, 12] on div "BETA" at bounding box center [246, 19] width 493 height 38
click at [14, 18] on icon at bounding box center [13, 18] width 9 height 9
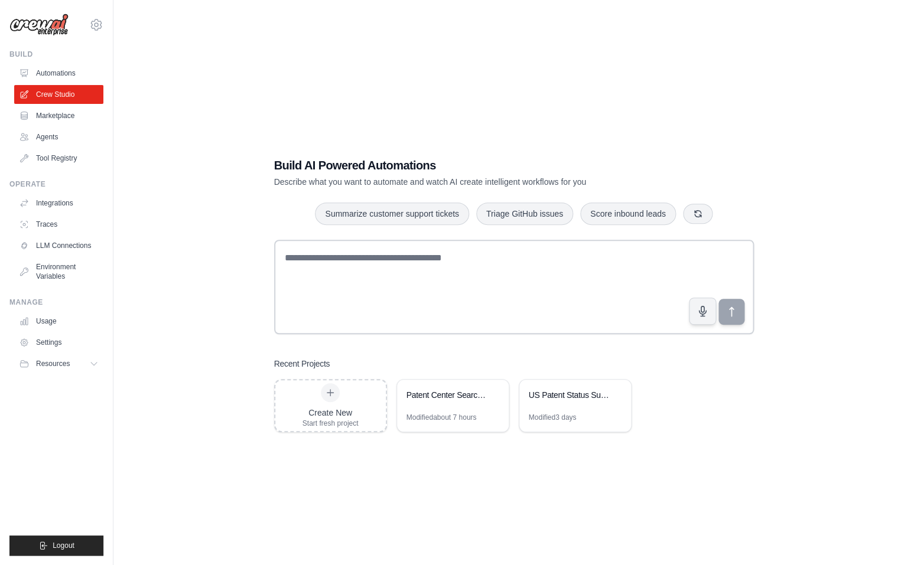
click at [573, 480] on div "Build AI Powered Automations Describe what you want to automate and watch AI cr…" at bounding box center [513, 294] width 763 height 565
click at [60, 131] on link "Agents" at bounding box center [59, 137] width 89 height 19
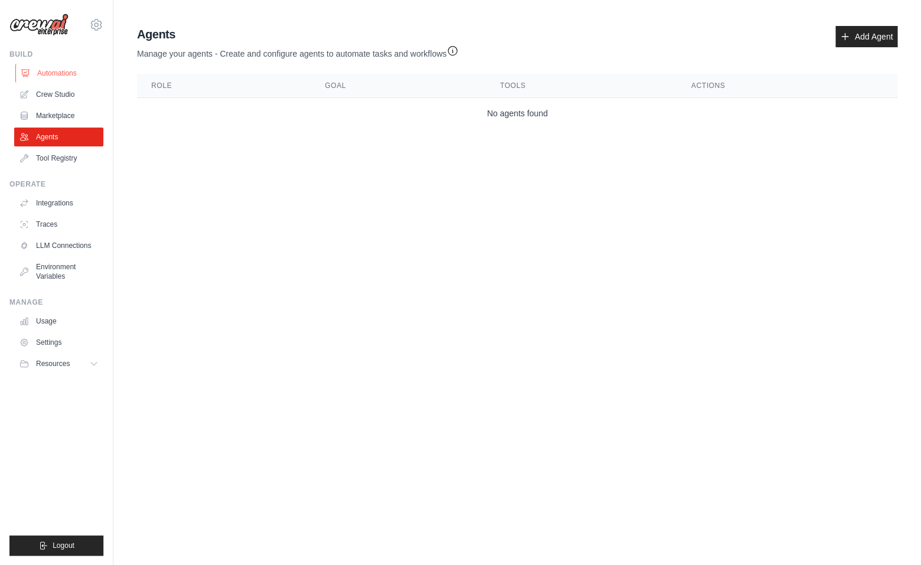
click at [66, 66] on link "Automations" at bounding box center [59, 73] width 89 height 19
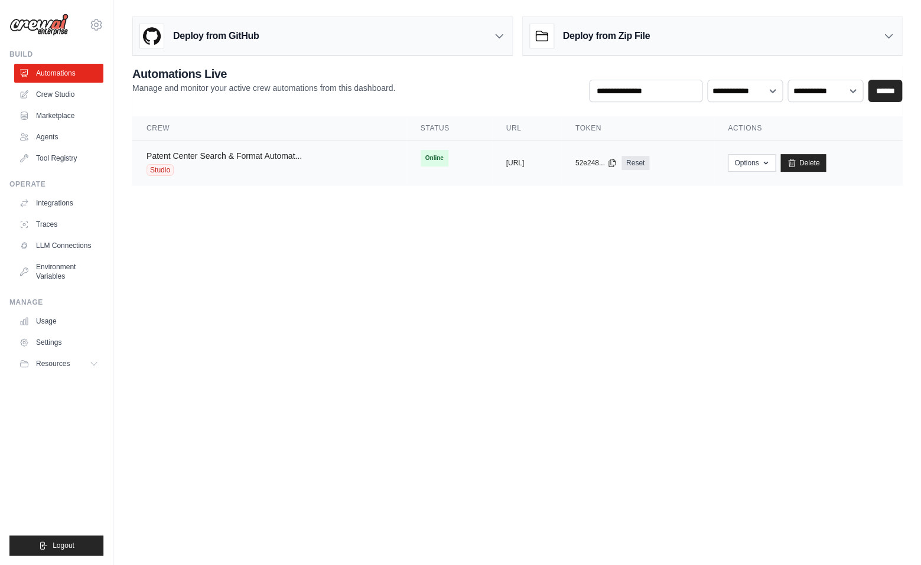
click at [217, 153] on link "Patent Center Search & Format Automat..." at bounding box center [223, 155] width 155 height 9
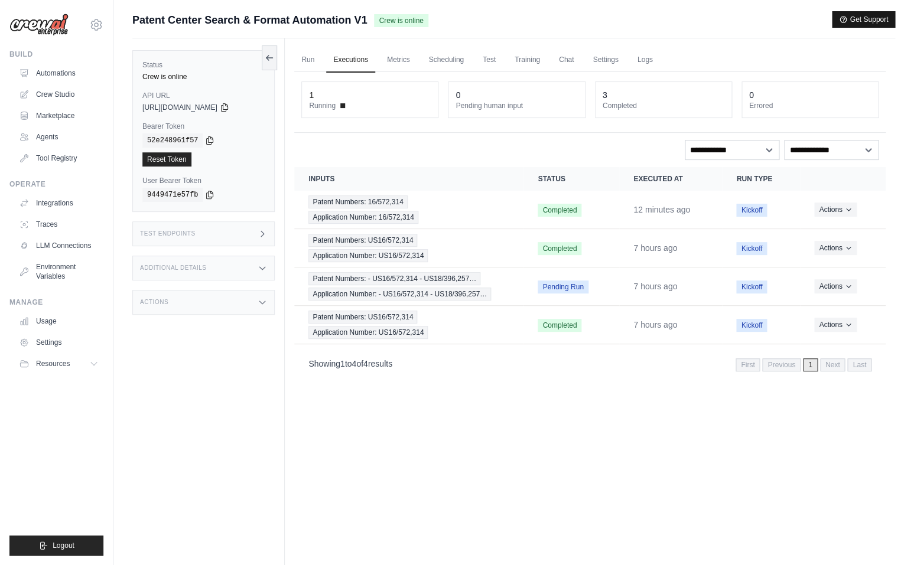
click at [871, 14] on button "Get Support" at bounding box center [863, 19] width 63 height 17
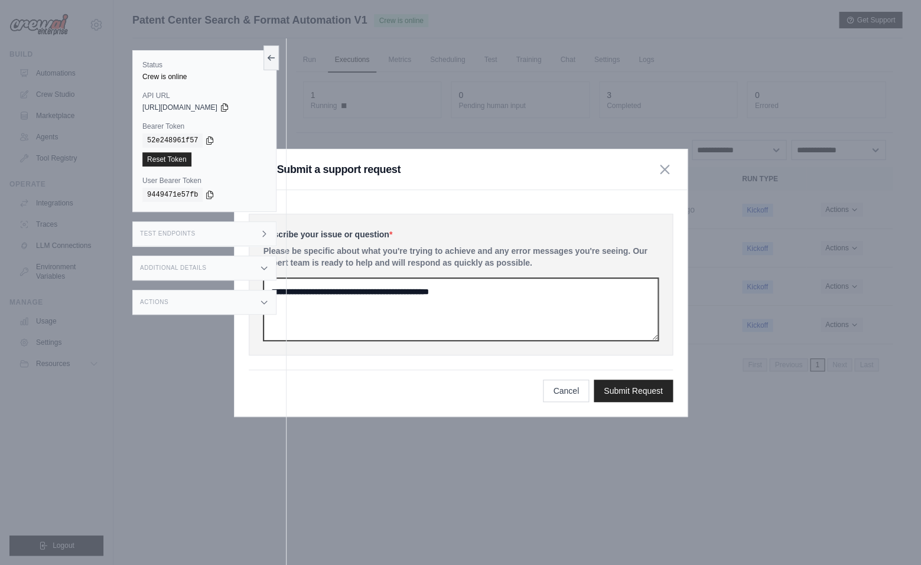
click at [482, 302] on textarea at bounding box center [460, 309] width 395 height 63
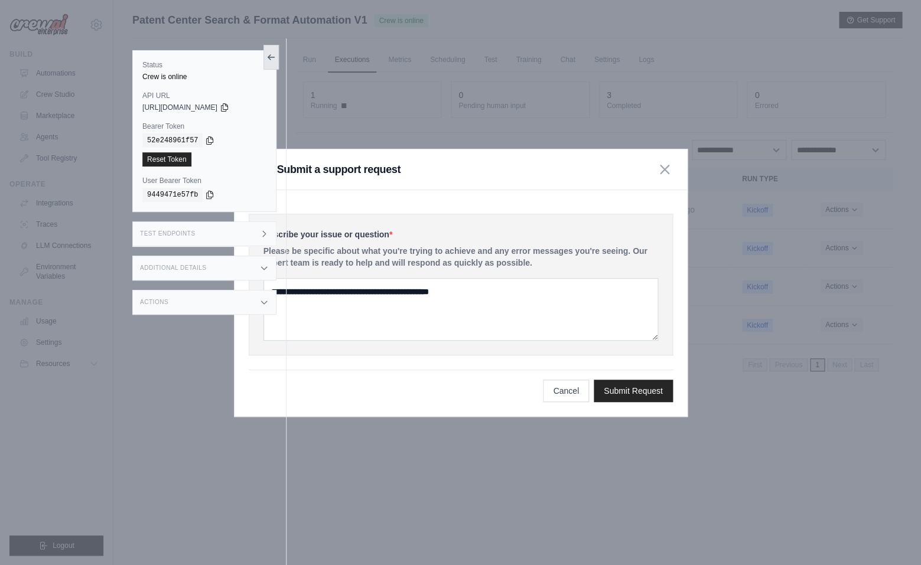
click at [271, 54] on icon at bounding box center [270, 57] width 9 height 9
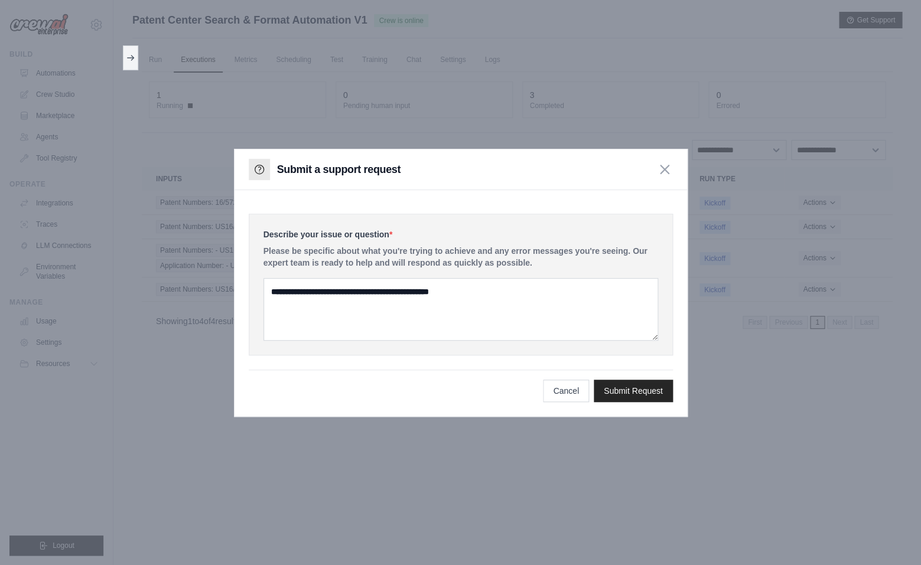
drag, startPoint x: 398, startPoint y: 368, endPoint x: 396, endPoint y: 308, distance: 59.7
click at [398, 368] on form "Describe your issue or question * Please be specific about what you're trying t…" at bounding box center [461, 308] width 424 height 188
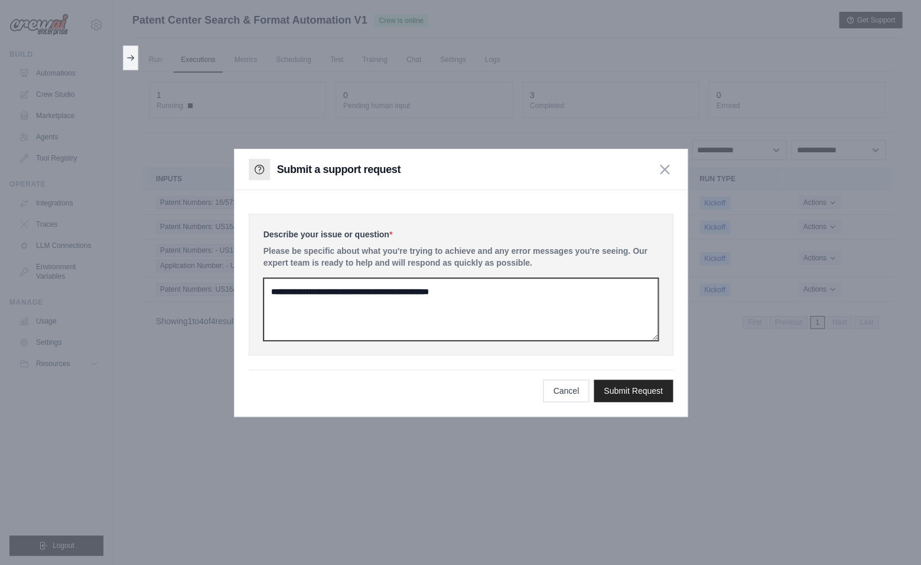
click at [396, 308] on textarea at bounding box center [460, 309] width 395 height 63
paste textarea "**********"
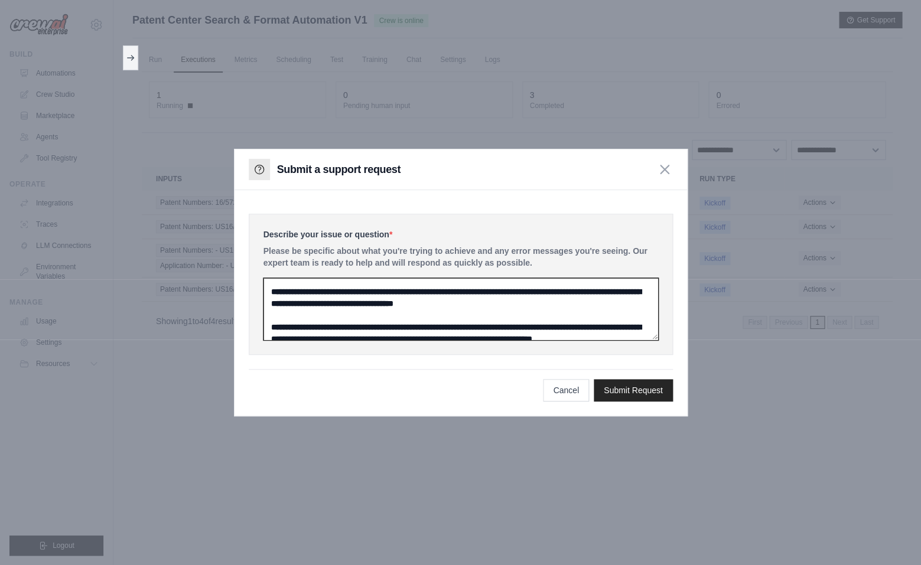
type textarea "**********"
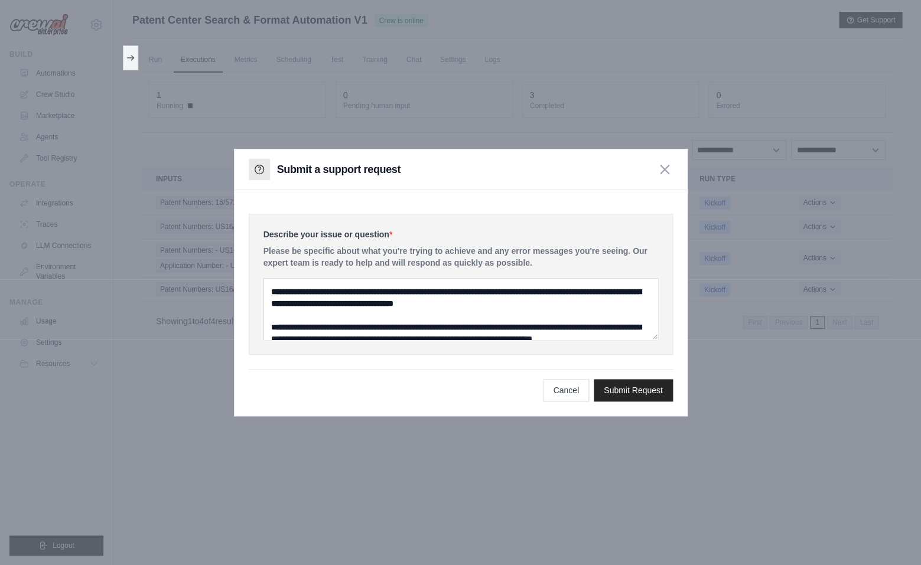
click at [640, 376] on div "Cancel Submit Request" at bounding box center [461, 385] width 424 height 32
click at [637, 382] on button "Submit Request" at bounding box center [633, 390] width 79 height 22
